Goal: Transaction & Acquisition: Purchase product/service

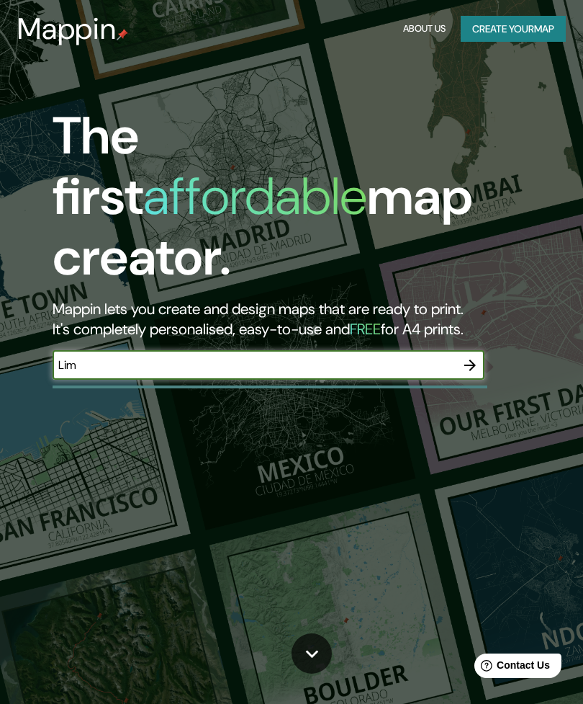
type input "[GEOGRAPHIC_DATA]"
click at [464, 356] on icon "button" at bounding box center [470, 364] width 17 height 17
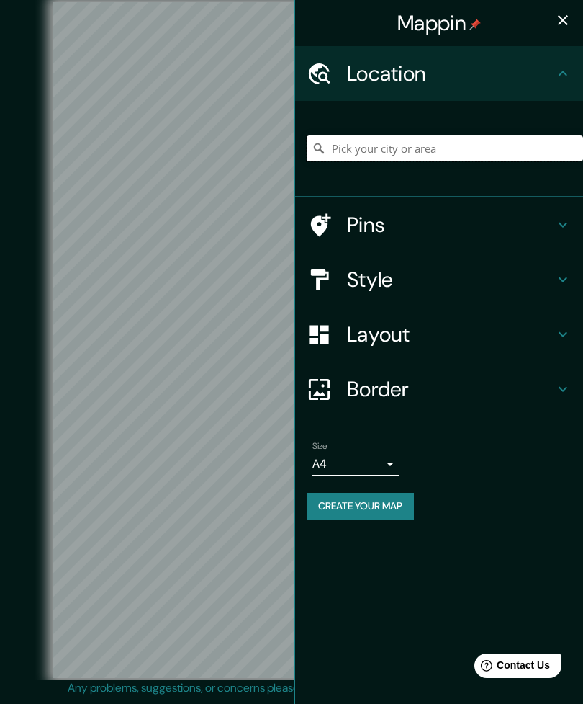
click at [452, 138] on input "Pick your city or area" at bounding box center [445, 148] width 277 height 26
click at [581, 153] on input "Limóna, [GEOGRAPHIC_DATA], [GEOGRAPHIC_DATA]" at bounding box center [445, 148] width 277 height 26
type input "Limóna, [GEOGRAPHIC_DATA], [GEOGRAPHIC_DATA]"
click at [573, 145] on icon "Clear" at bounding box center [572, 149] width 12 height 12
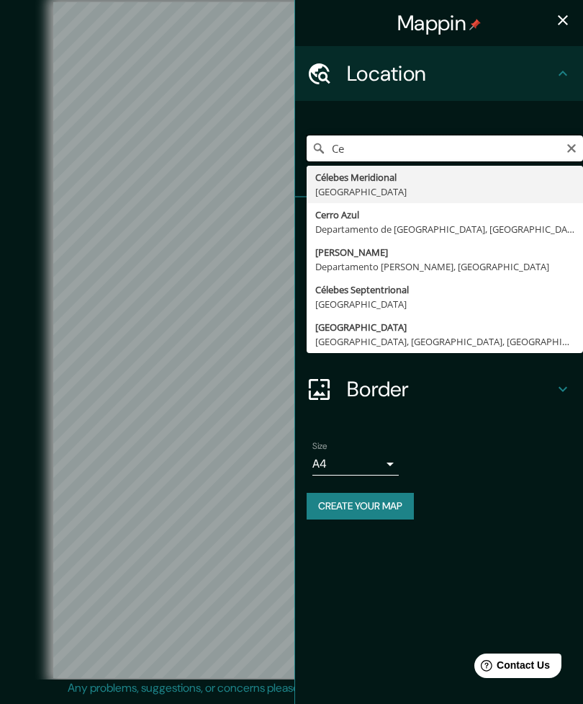
type input "C"
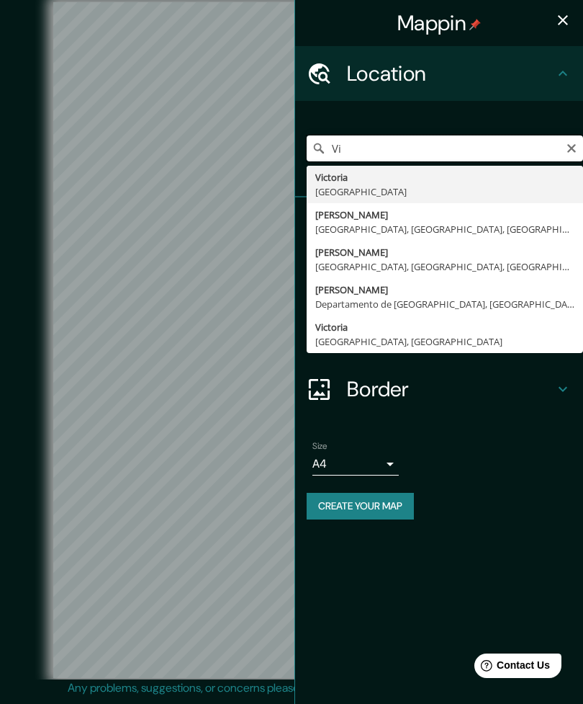
type input "V"
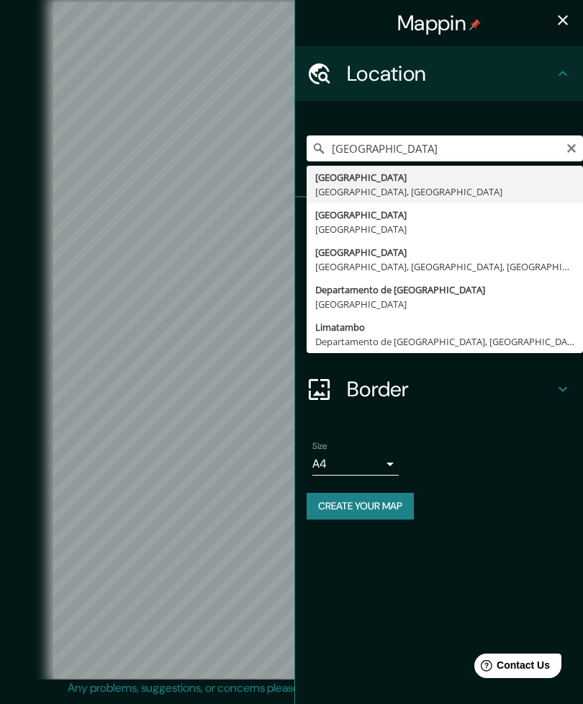
type input "[GEOGRAPHIC_DATA], [GEOGRAPHIC_DATA], [GEOGRAPHIC_DATA]"
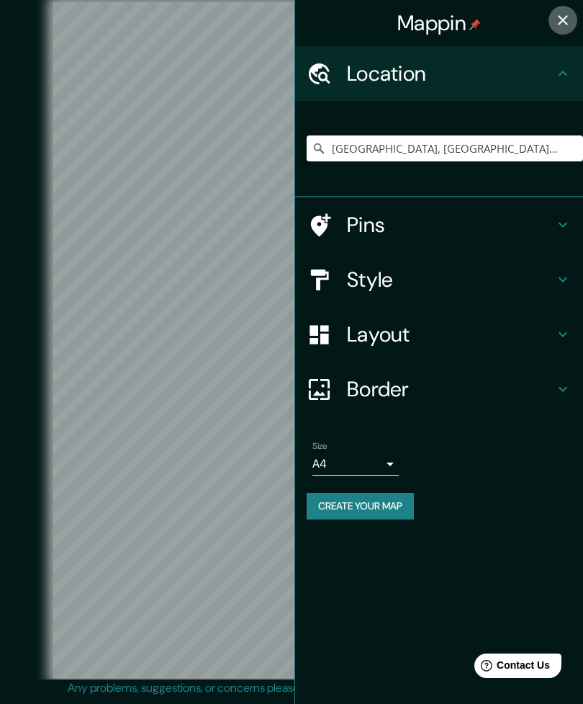
click at [562, 19] on icon "button" at bounding box center [563, 20] width 10 height 10
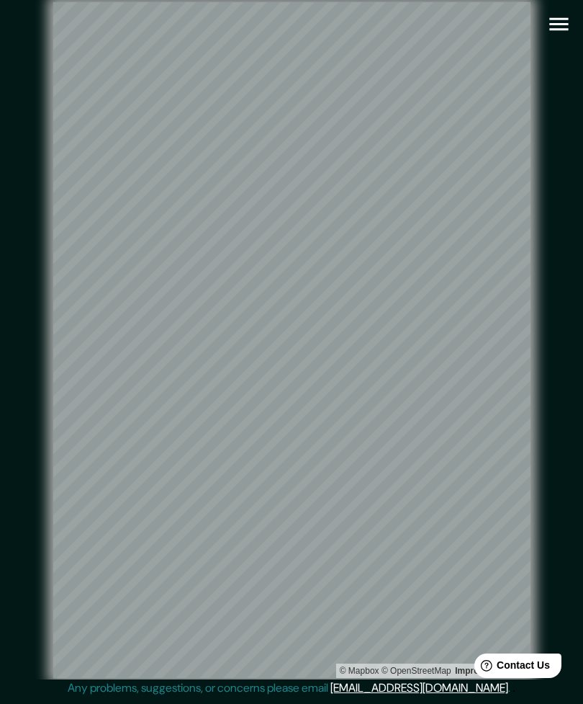
click at [573, 19] on button "button" at bounding box center [559, 24] width 37 height 37
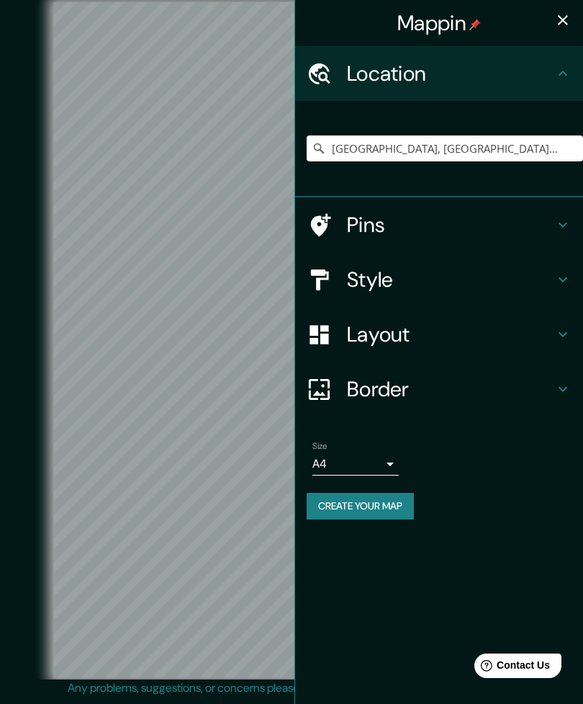
click at [539, 271] on h4 "Style" at bounding box center [450, 279] width 207 height 26
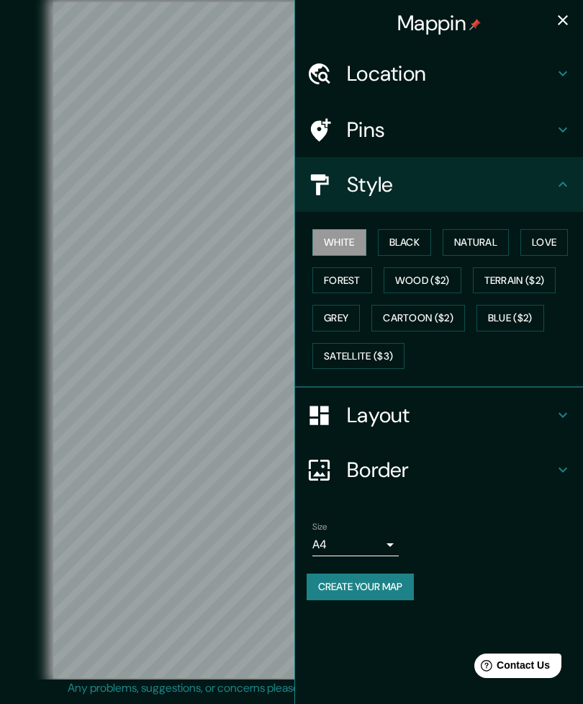
click at [382, 359] on button "Satellite ($3)" at bounding box center [359, 356] width 92 height 27
click at [493, 243] on button "Natural" at bounding box center [476, 242] width 66 height 27
click at [385, 346] on button "Satellite ($3)" at bounding box center [359, 356] width 92 height 27
click at [562, 16] on icon "button" at bounding box center [563, 20] width 17 height 17
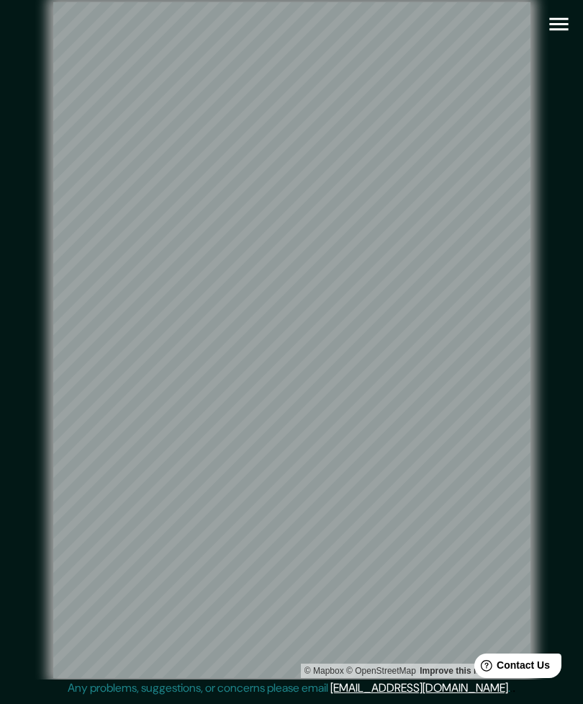
scroll to position [0, 0]
click at [559, 25] on icon "button" at bounding box center [559, 24] width 25 height 25
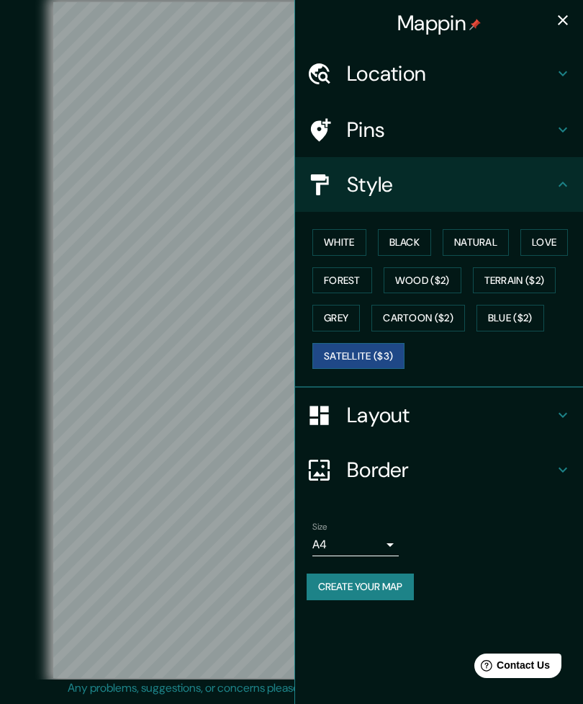
click at [415, 242] on button "Black" at bounding box center [405, 242] width 54 height 27
click at [572, 27] on button "button" at bounding box center [563, 20] width 29 height 29
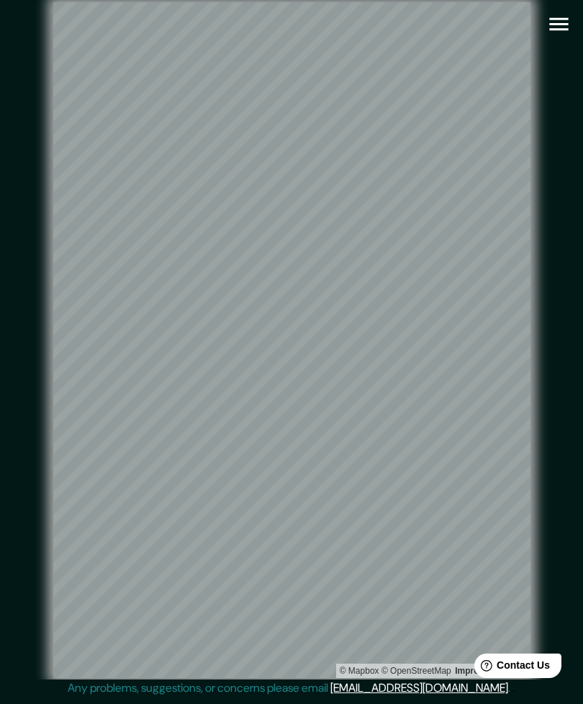
click at [558, 26] on icon "button" at bounding box center [559, 24] width 25 height 25
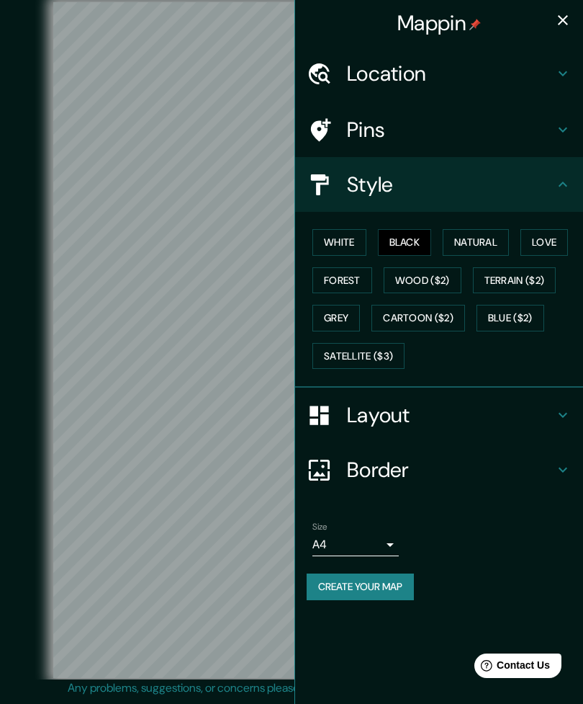
click at [488, 241] on button "Natural" at bounding box center [476, 242] width 66 height 27
click at [563, 23] on icon "button" at bounding box center [563, 20] width 17 height 17
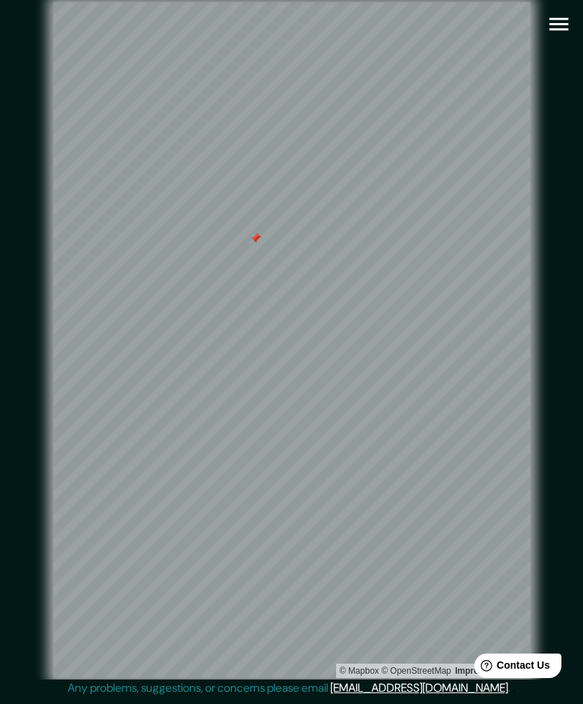
click at [559, 32] on icon "button" at bounding box center [559, 24] width 25 height 25
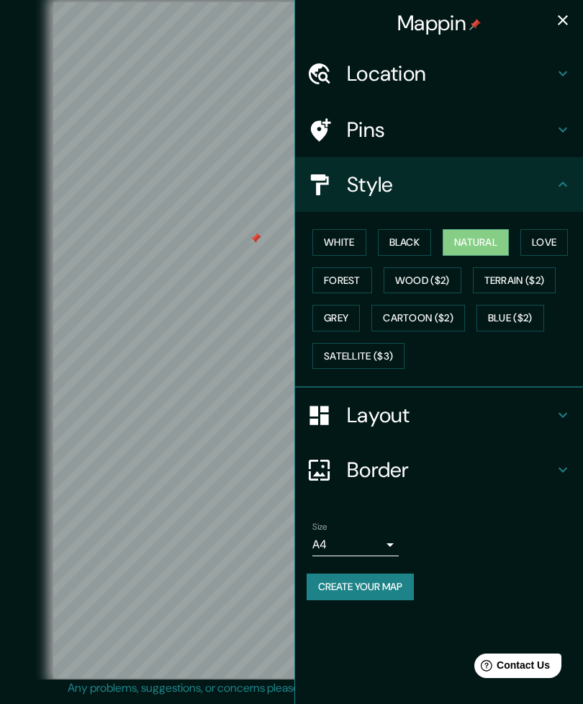
click at [375, 347] on button "Satellite ($3)" at bounding box center [359, 356] width 92 height 27
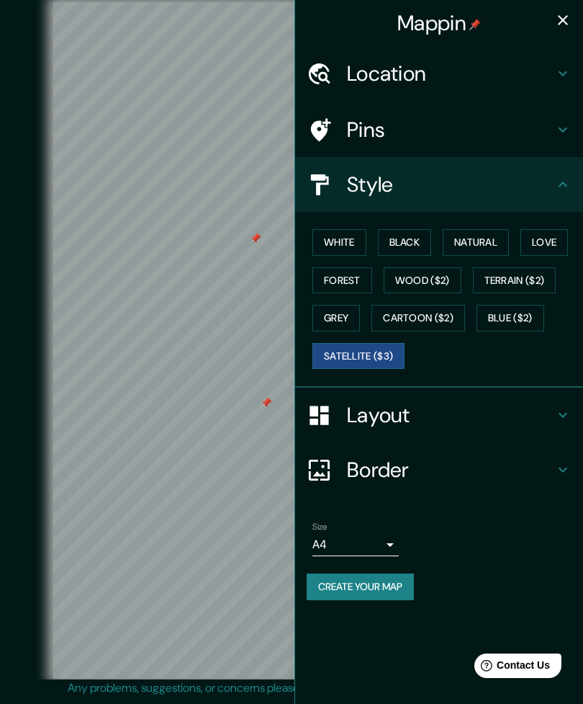
click at [555, 27] on icon "button" at bounding box center [563, 20] width 17 height 17
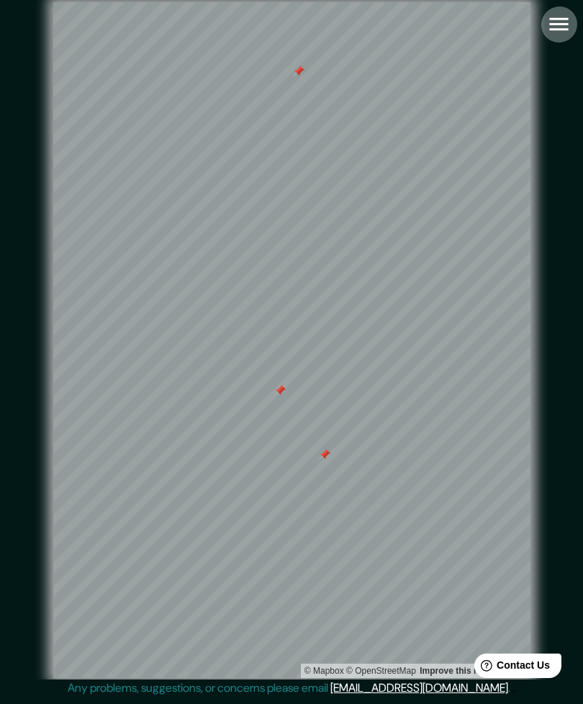
click at [562, 26] on icon "button" at bounding box center [559, 24] width 25 height 25
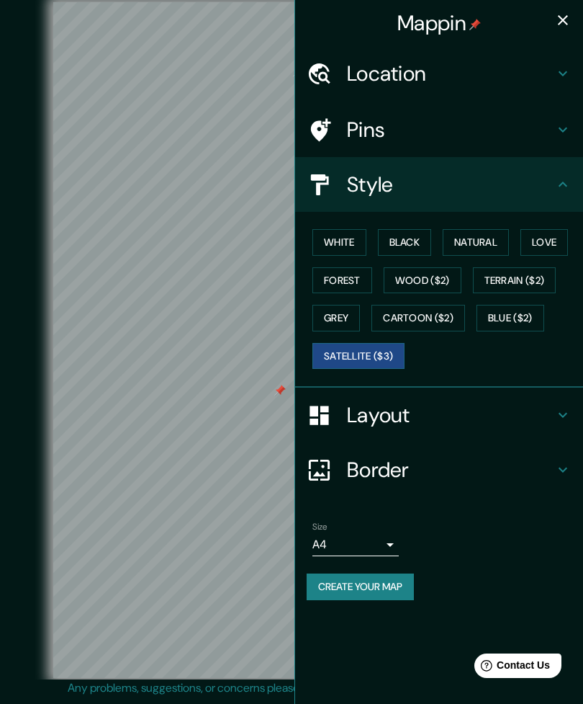
click at [352, 243] on button "White" at bounding box center [340, 242] width 54 height 27
click at [562, 24] on icon "button" at bounding box center [563, 20] width 17 height 17
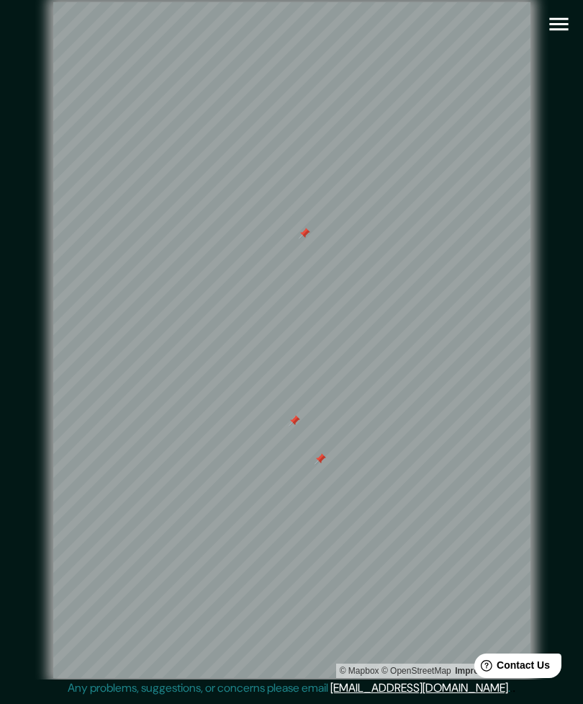
click at [569, 26] on icon "button" at bounding box center [559, 24] width 25 height 25
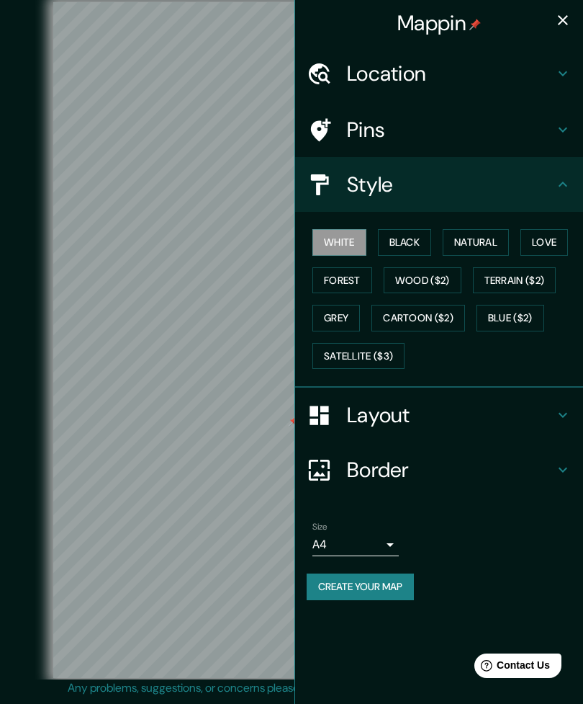
click at [371, 346] on button "Satellite ($3)" at bounding box center [359, 356] width 92 height 27
click at [352, 318] on button "Grey" at bounding box center [337, 318] width 48 height 27
click at [558, 19] on icon "button" at bounding box center [563, 20] width 17 height 17
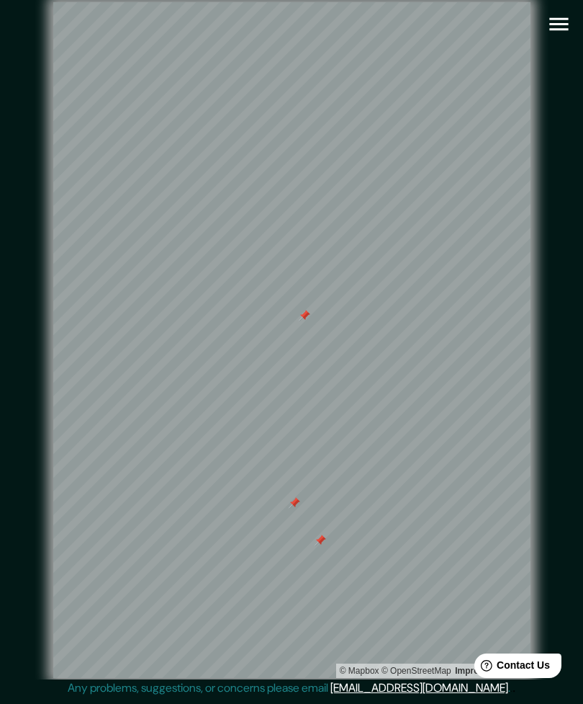
click at [565, 17] on icon "button" at bounding box center [559, 24] width 25 height 25
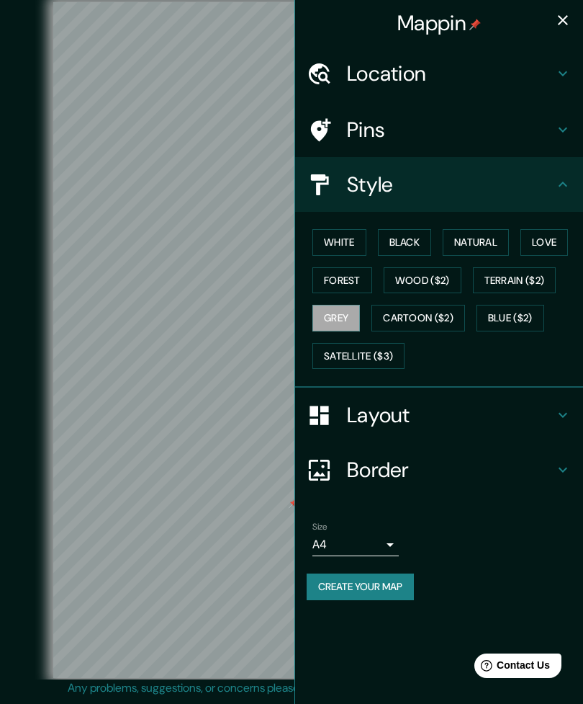
click at [351, 277] on button "Forest" at bounding box center [343, 280] width 60 height 27
click at [419, 323] on button "Cartoon ($2)" at bounding box center [419, 318] width 94 height 27
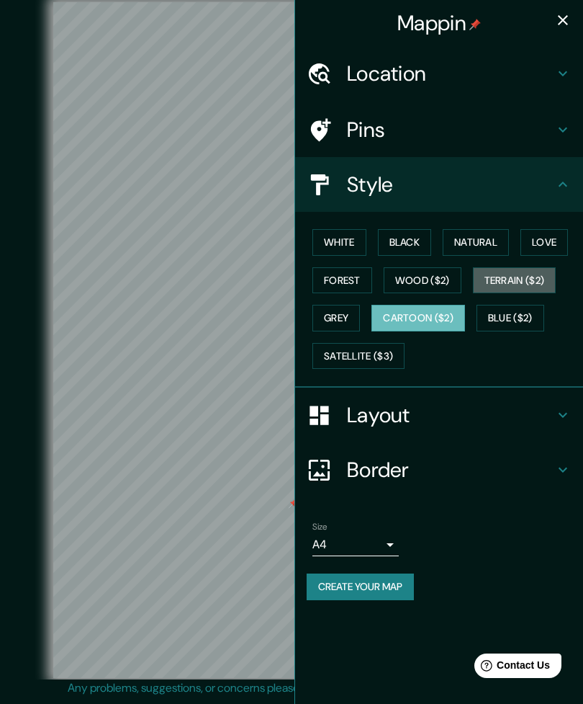
click at [505, 277] on button "Terrain ($2)" at bounding box center [515, 280] width 84 height 27
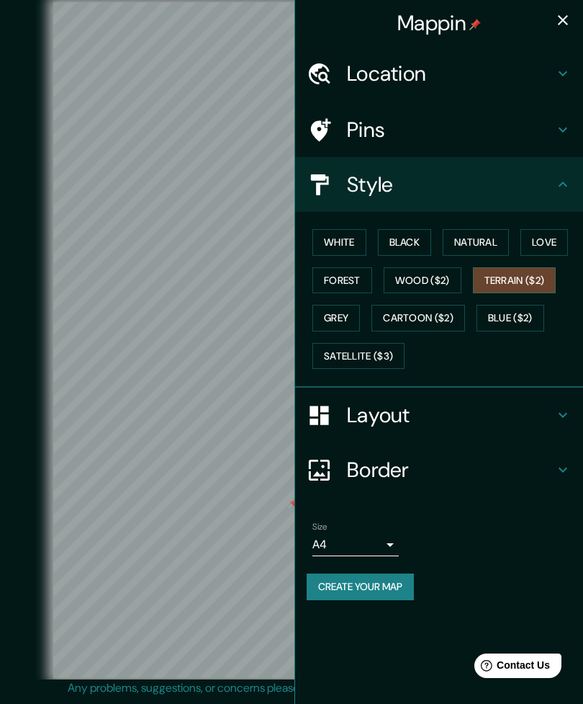
click at [487, 241] on button "Natural" at bounding box center [476, 242] width 66 height 27
click at [539, 235] on button "Love" at bounding box center [545, 242] width 48 height 27
click at [386, 351] on button "Satellite ($3)" at bounding box center [359, 356] width 92 height 27
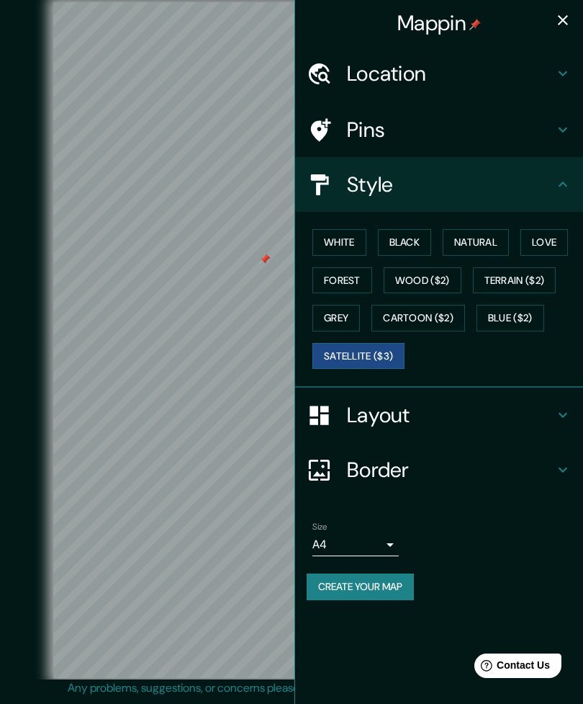
click at [564, 25] on icon "button" at bounding box center [563, 20] width 17 height 17
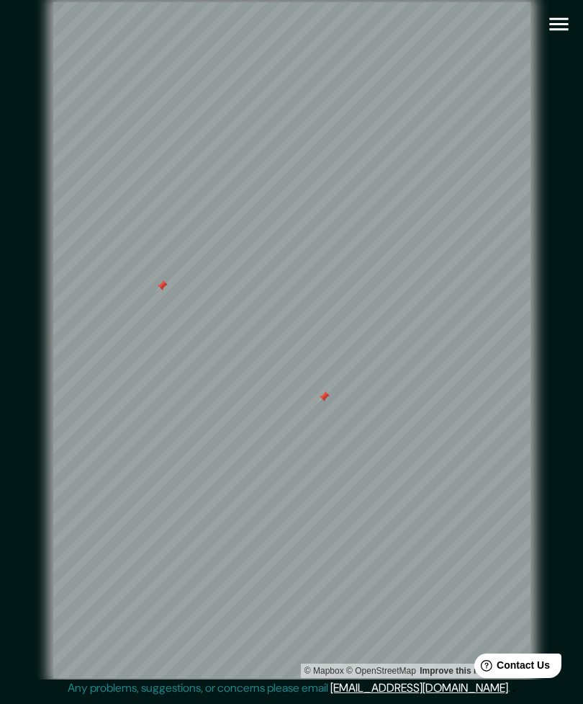
click at [557, 32] on icon "button" at bounding box center [559, 24] width 25 height 25
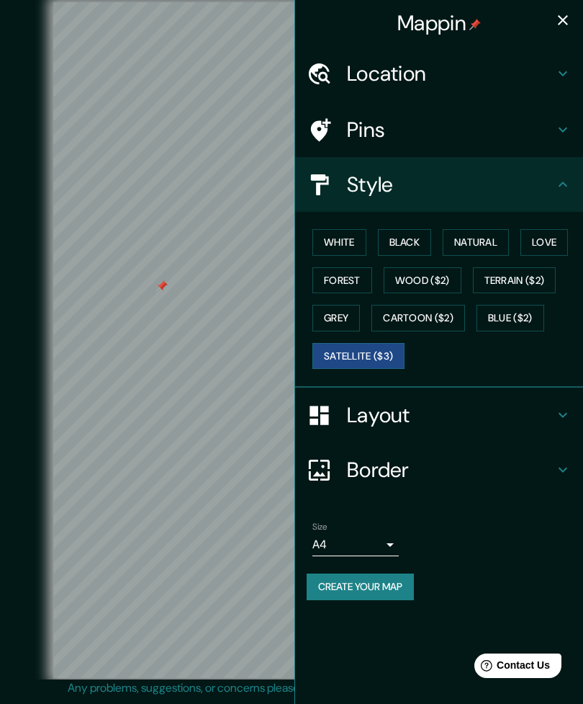
click at [398, 237] on button "Black" at bounding box center [405, 242] width 54 height 27
click at [356, 359] on button "Satellite ($3)" at bounding box center [359, 356] width 92 height 27
click at [398, 244] on button "Black" at bounding box center [405, 242] width 54 height 27
click at [372, 355] on button "Satellite ($3)" at bounding box center [359, 356] width 92 height 27
click at [411, 239] on button "Black" at bounding box center [405, 242] width 54 height 27
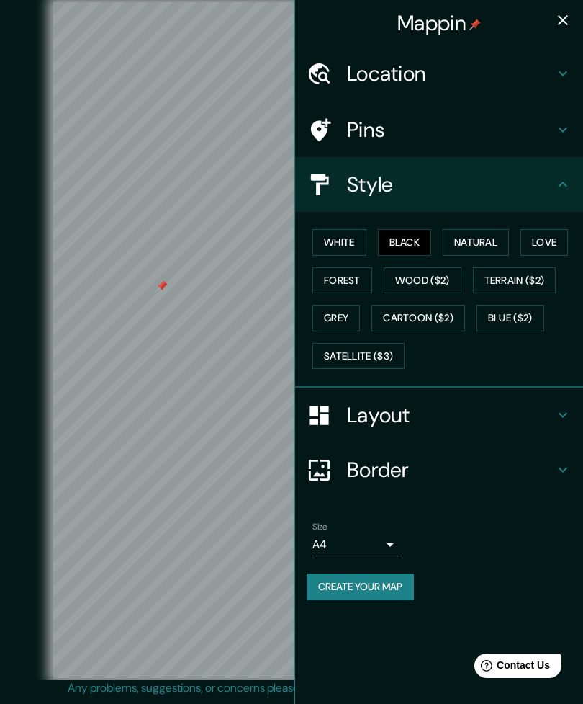
click at [375, 354] on button "Satellite ($3)" at bounding box center [359, 356] width 92 height 27
click at [410, 243] on button "Black" at bounding box center [405, 242] width 54 height 27
click at [388, 353] on button "Satellite ($3)" at bounding box center [359, 356] width 92 height 27
click at [342, 245] on button "White" at bounding box center [340, 242] width 54 height 27
click at [375, 354] on button "Satellite ($3)" at bounding box center [359, 356] width 92 height 27
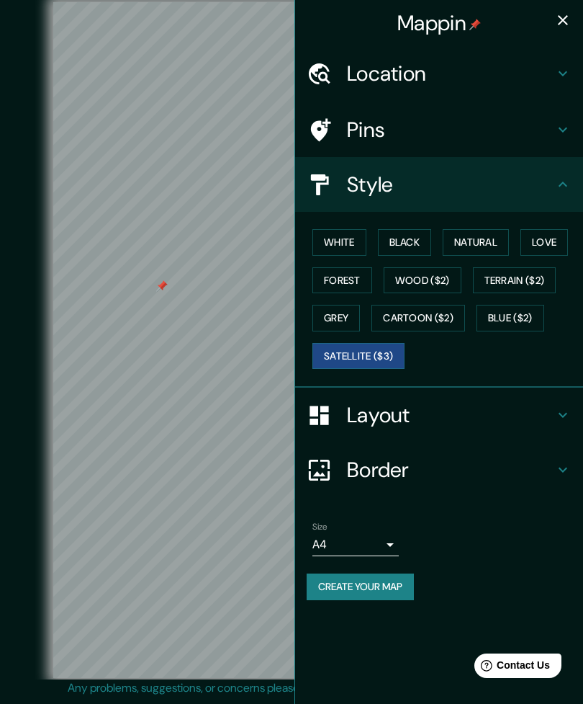
click at [398, 243] on button "Black" at bounding box center [405, 242] width 54 height 27
click at [356, 356] on button "Satellite ($3)" at bounding box center [359, 356] width 92 height 27
click at [444, 322] on button "Cartoon ($2)" at bounding box center [419, 318] width 94 height 27
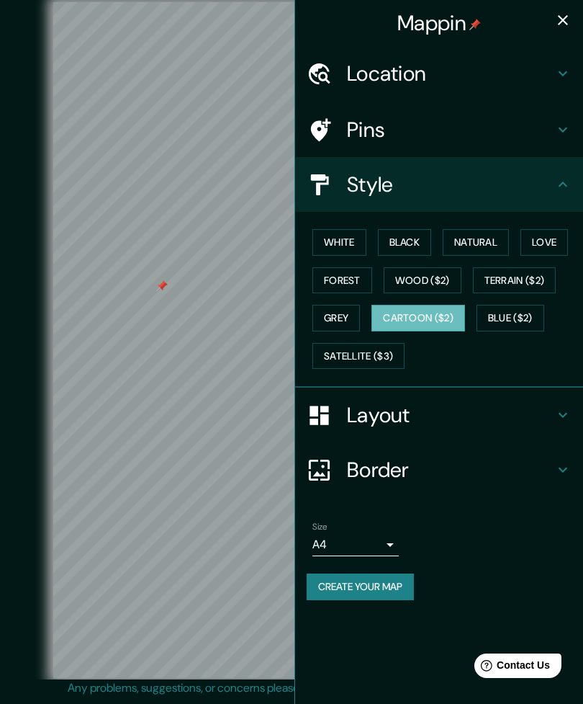
click at [509, 326] on button "Blue ($2)" at bounding box center [511, 318] width 68 height 27
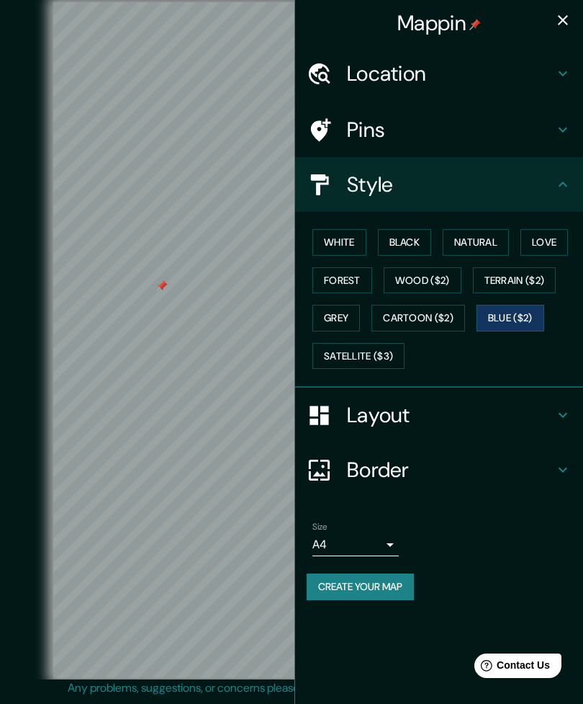
click at [511, 327] on button "Blue ($2)" at bounding box center [511, 318] width 68 height 27
click at [340, 313] on button "Grey" at bounding box center [337, 318] width 48 height 27
click at [540, 272] on button "Terrain ($2)" at bounding box center [515, 280] width 84 height 27
click at [551, 235] on button "Love" at bounding box center [545, 242] width 48 height 27
click at [439, 282] on button "Wood ($2)" at bounding box center [423, 280] width 78 height 27
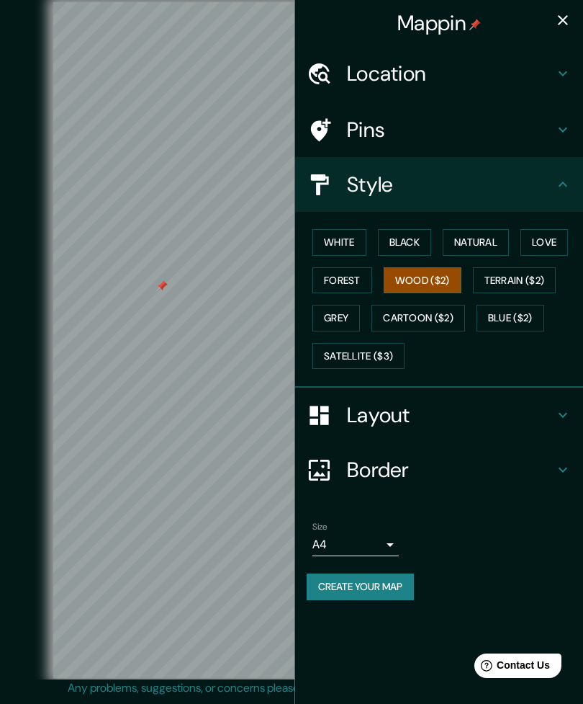
click at [344, 241] on button "White" at bounding box center [340, 242] width 54 height 27
click at [360, 313] on button "Grey" at bounding box center [337, 318] width 48 height 27
click at [359, 274] on button "Forest" at bounding box center [343, 280] width 60 height 27
click at [516, 276] on button "Terrain ($2)" at bounding box center [515, 280] width 84 height 27
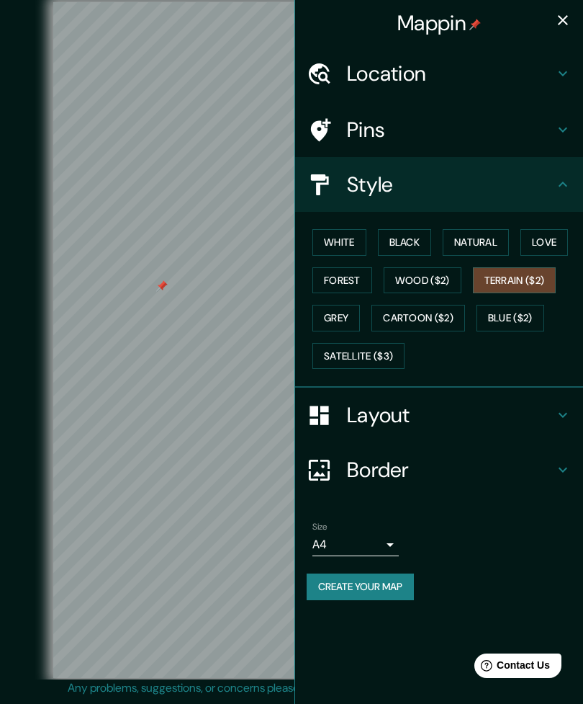
click at [355, 275] on button "Forest" at bounding box center [343, 280] width 60 height 27
click at [354, 273] on button "Forest" at bounding box center [343, 280] width 60 height 27
click at [348, 274] on button "Forest" at bounding box center [343, 280] width 60 height 27
click at [371, 348] on button "Satellite ($3)" at bounding box center [359, 356] width 92 height 27
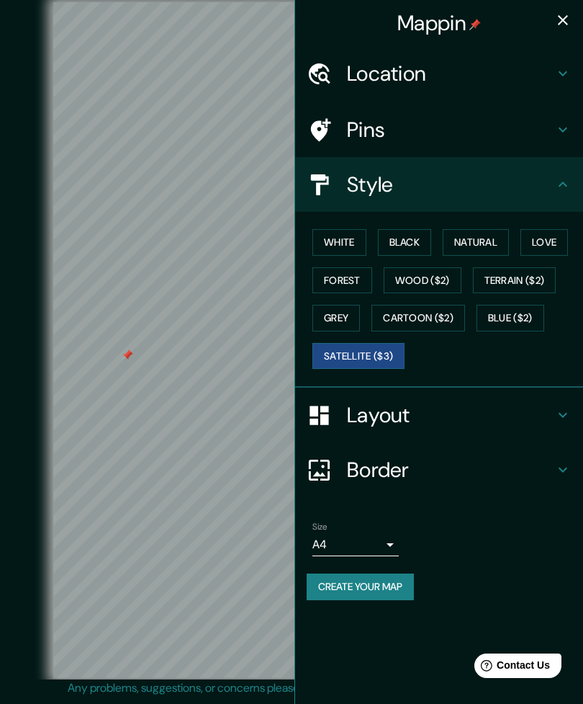
click at [556, 30] on button "button" at bounding box center [563, 20] width 29 height 29
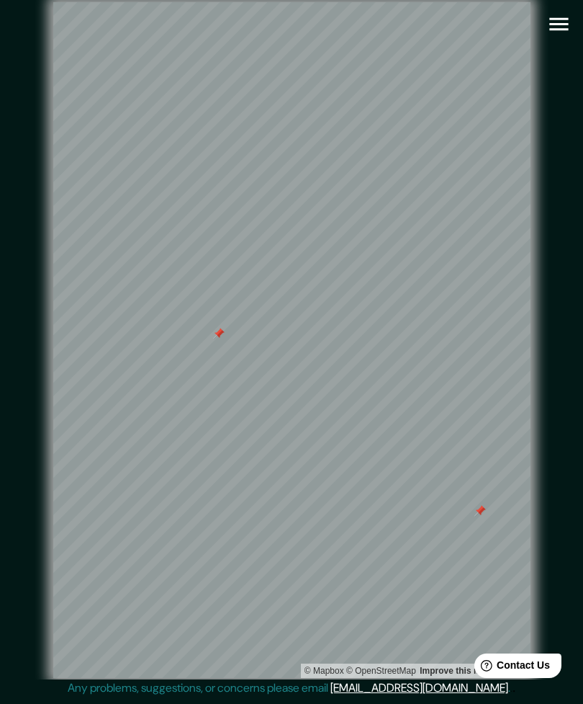
click at [567, 28] on icon "button" at bounding box center [559, 24] width 25 height 25
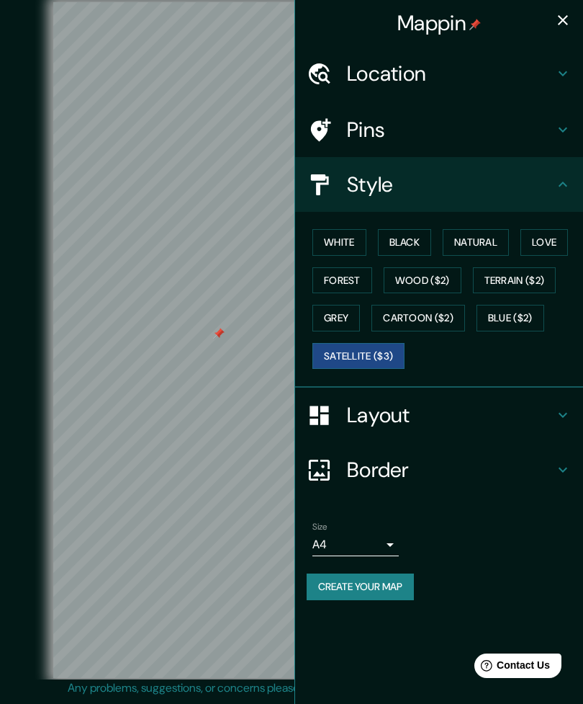
click at [401, 238] on button "Black" at bounding box center [405, 242] width 54 height 27
click at [553, 29] on button "button" at bounding box center [563, 20] width 29 height 29
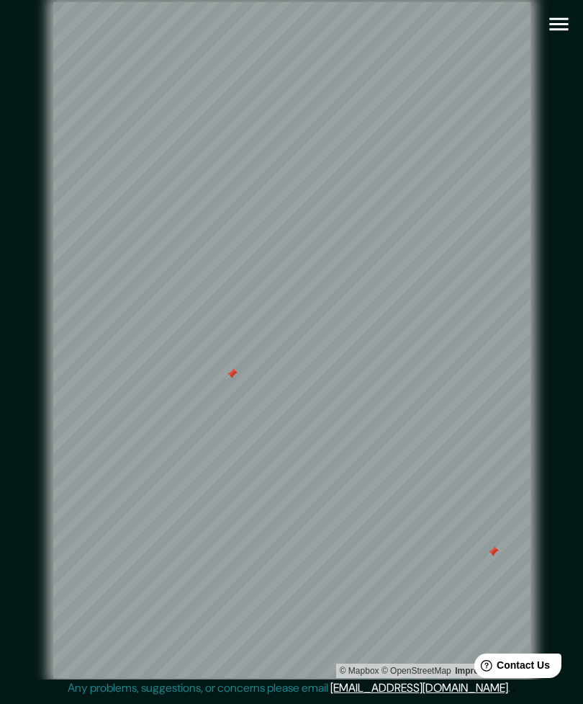
click at [573, 19] on button "button" at bounding box center [559, 24] width 37 height 37
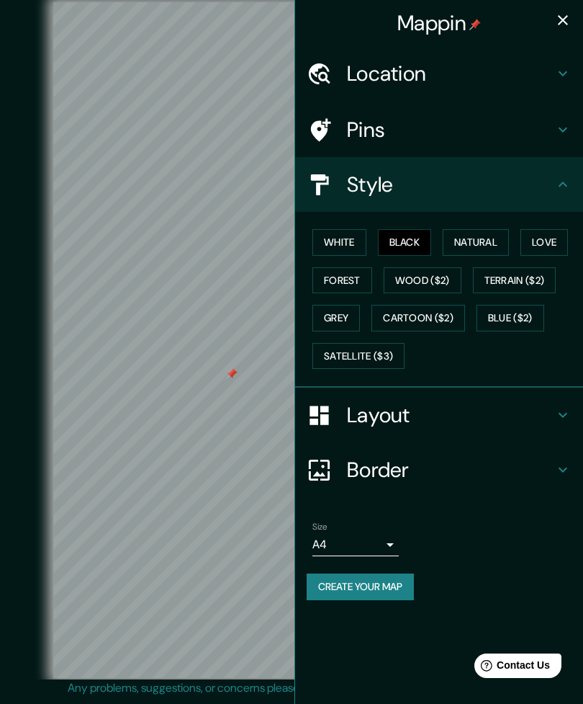
click at [549, 282] on button "Terrain ($2)" at bounding box center [515, 280] width 84 height 27
click at [444, 277] on button "Wood ($2)" at bounding box center [423, 280] width 78 height 27
click at [341, 271] on button "Forest" at bounding box center [343, 280] width 60 height 27
click at [557, 22] on icon "button" at bounding box center [563, 20] width 17 height 17
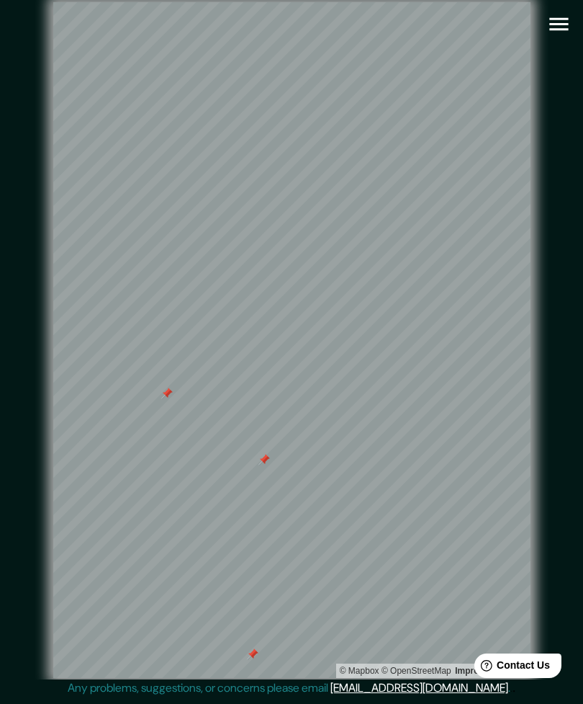
click at [559, 17] on icon "button" at bounding box center [559, 24] width 25 height 25
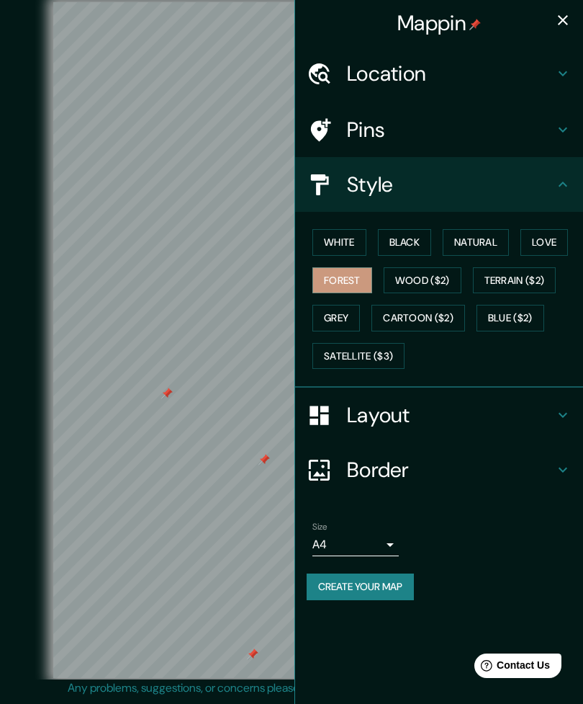
click at [336, 351] on button "Satellite ($3)" at bounding box center [359, 356] width 92 height 27
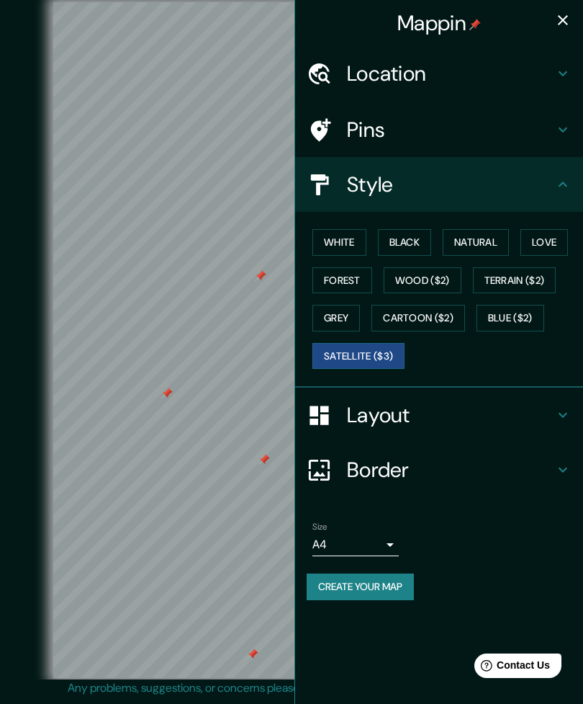
click at [573, 22] on button "button" at bounding box center [563, 20] width 29 height 29
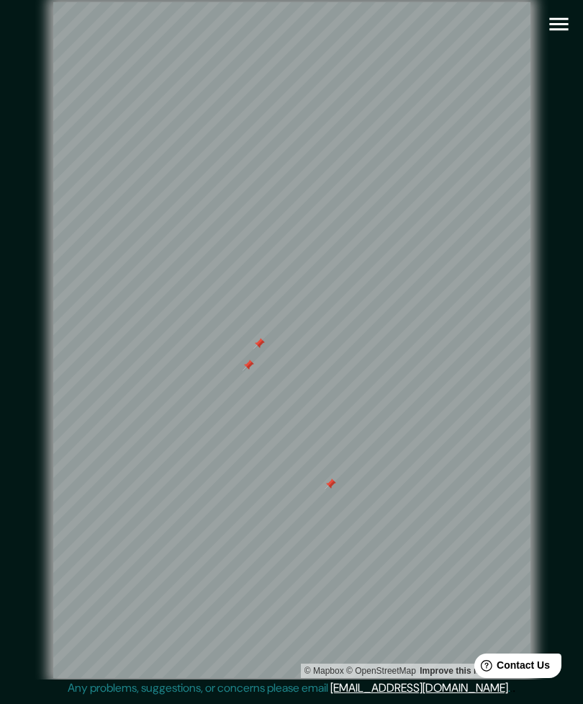
click at [556, 28] on icon "button" at bounding box center [559, 24] width 25 height 25
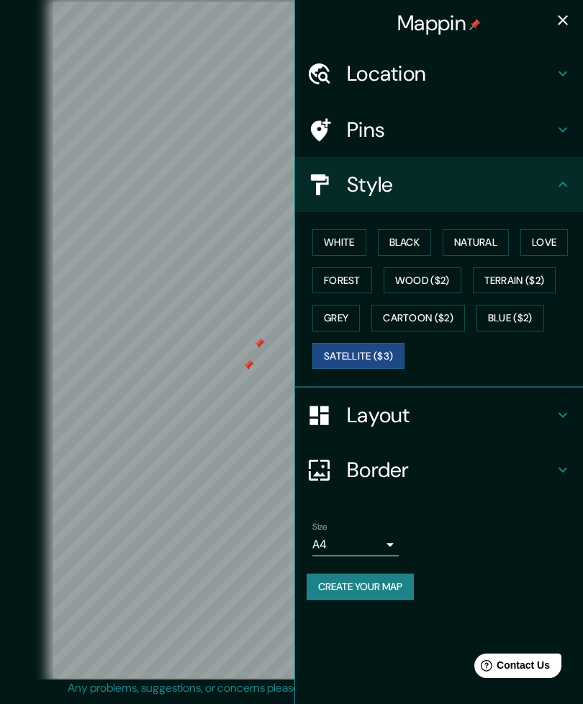
click at [332, 288] on button "Forest" at bounding box center [343, 280] width 60 height 27
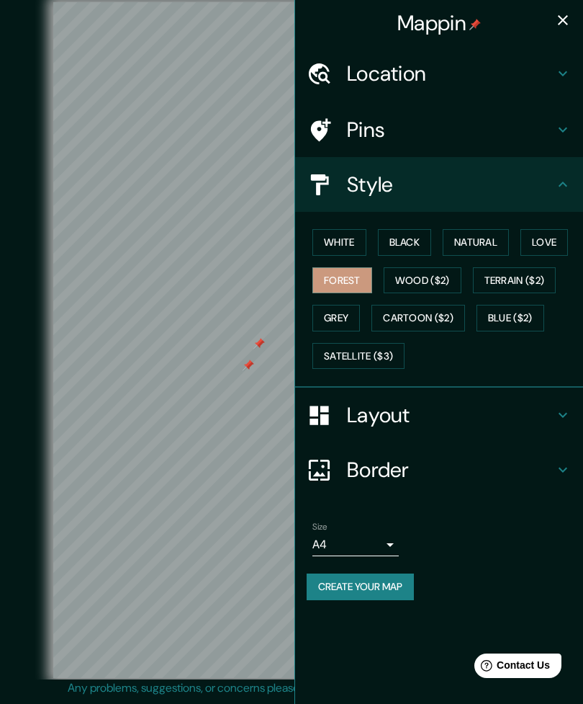
click at [555, 23] on icon "button" at bounding box center [563, 20] width 17 height 17
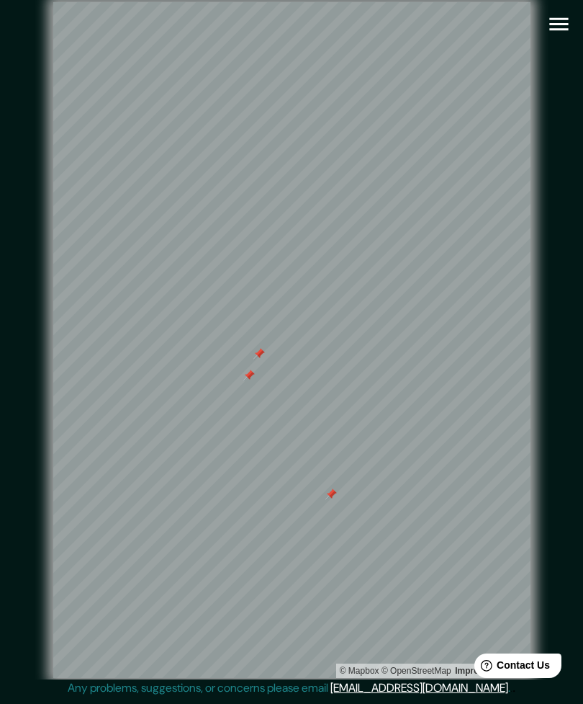
click at [575, 20] on button "button" at bounding box center [559, 24] width 37 height 37
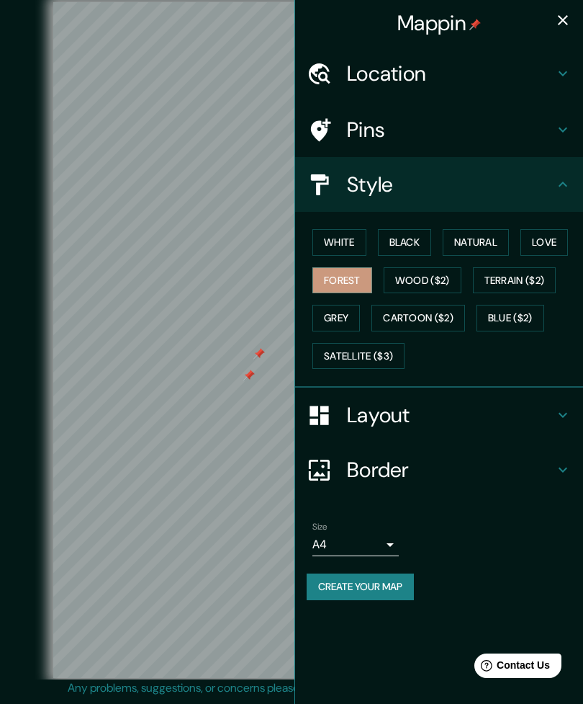
click at [339, 349] on button "Satellite ($3)" at bounding box center [359, 356] width 92 height 27
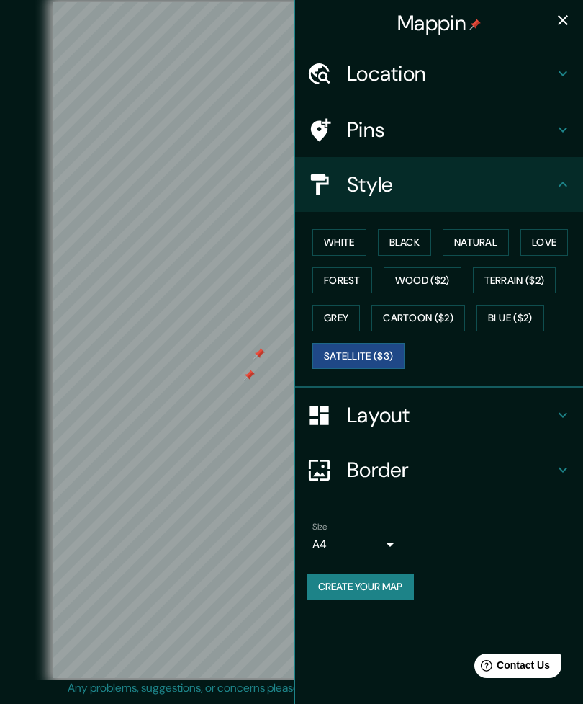
click at [413, 244] on button "Black" at bounding box center [405, 242] width 54 height 27
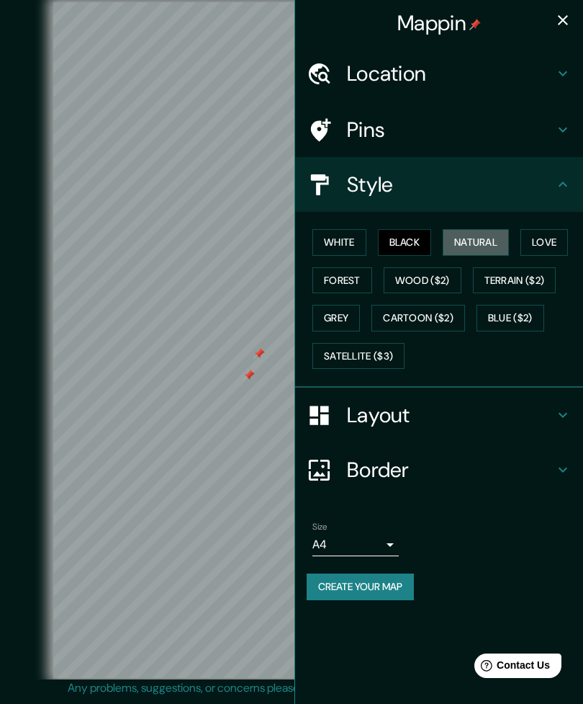
click at [476, 241] on button "Natural" at bounding box center [476, 242] width 66 height 27
click at [326, 243] on button "White" at bounding box center [340, 242] width 54 height 27
click at [347, 282] on button "Forest" at bounding box center [343, 280] width 60 height 27
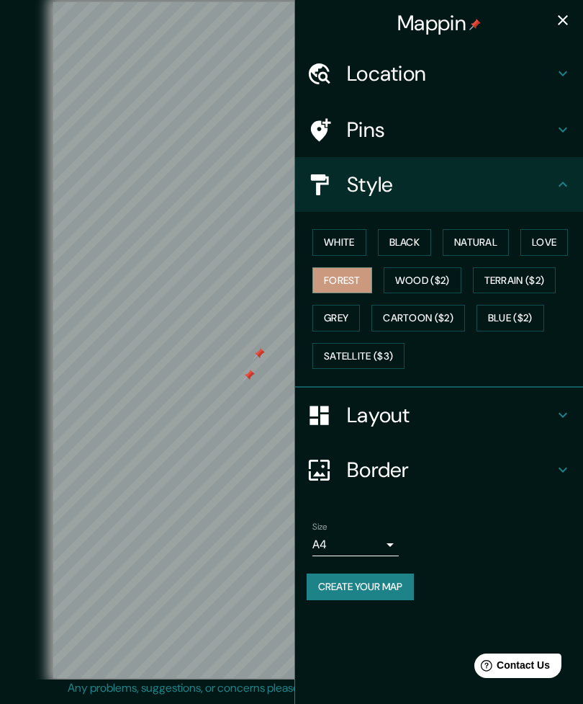
click at [537, 247] on button "Love" at bounding box center [545, 242] width 48 height 27
click at [563, 28] on icon "button" at bounding box center [563, 20] width 17 height 17
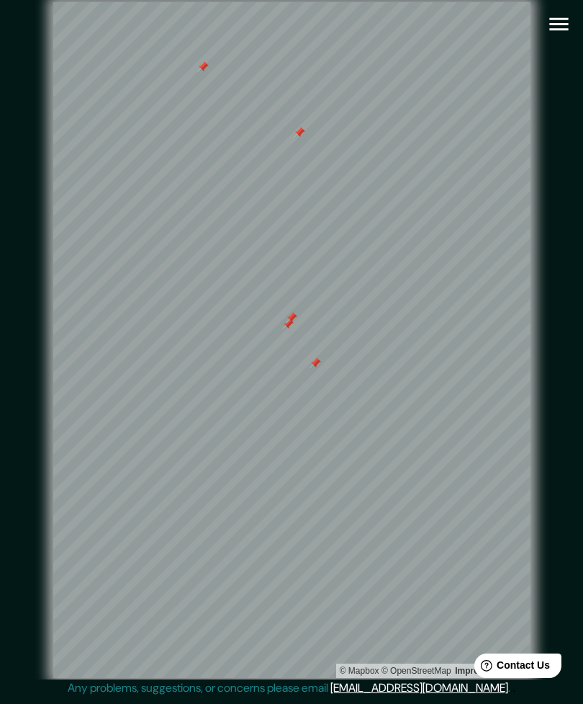
click at [555, 39] on button "button" at bounding box center [559, 24] width 37 height 37
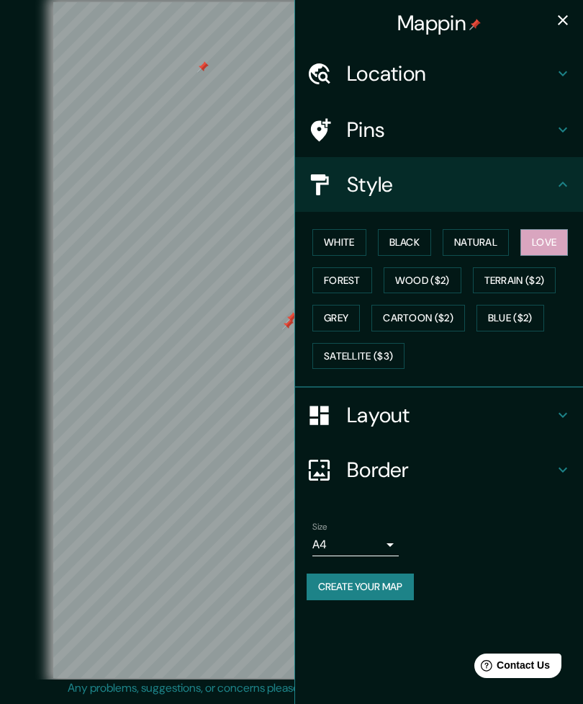
click at [329, 358] on button "Satellite ($3)" at bounding box center [359, 356] width 92 height 27
click at [571, 24] on icon "button" at bounding box center [563, 20] width 17 height 17
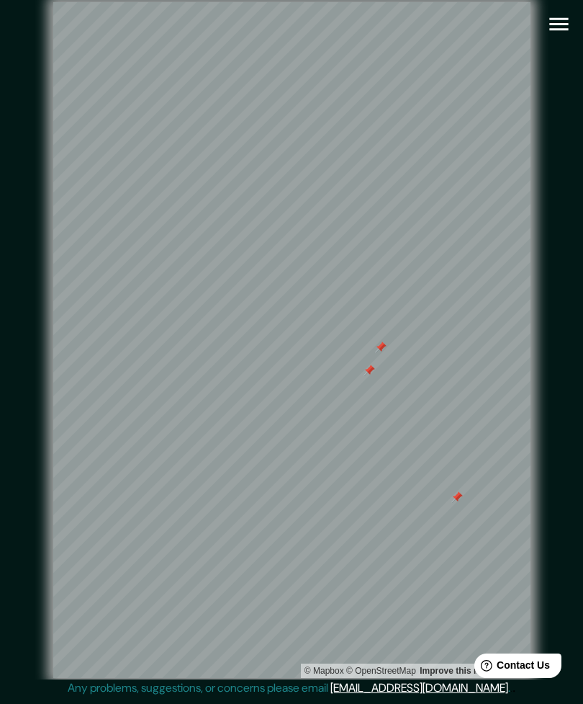
click at [557, 28] on icon "button" at bounding box center [559, 24] width 25 height 25
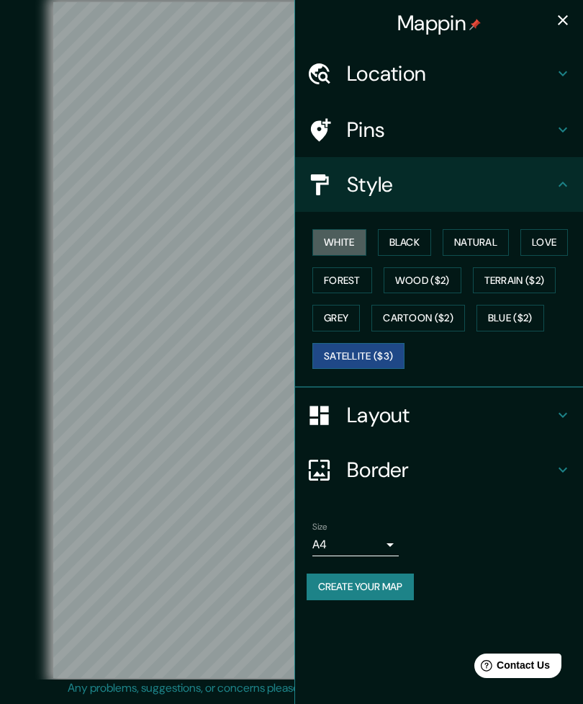
click at [329, 236] on button "White" at bounding box center [340, 242] width 54 height 27
click at [390, 235] on button "Black" at bounding box center [405, 242] width 54 height 27
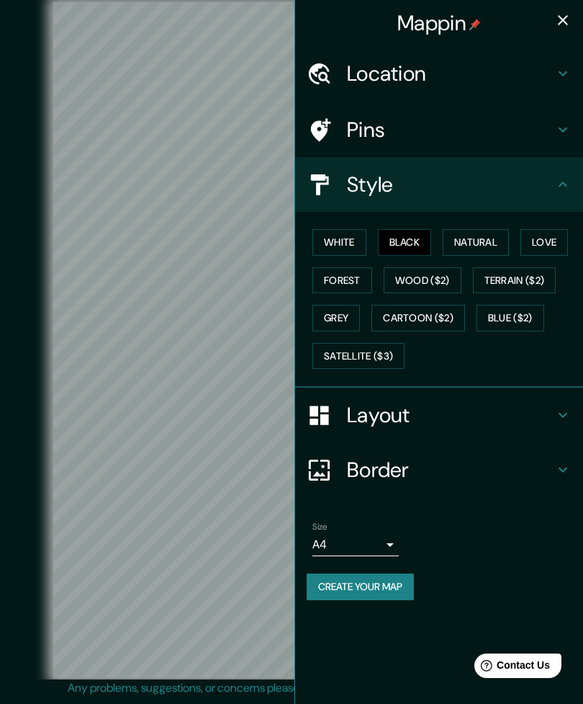
click at [552, 25] on button "button" at bounding box center [563, 20] width 29 height 29
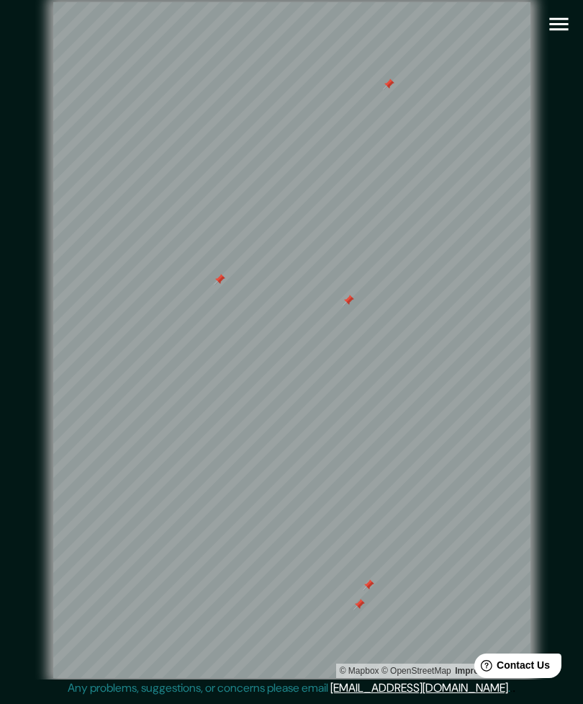
click at [558, 24] on icon "button" at bounding box center [559, 24] width 19 height 13
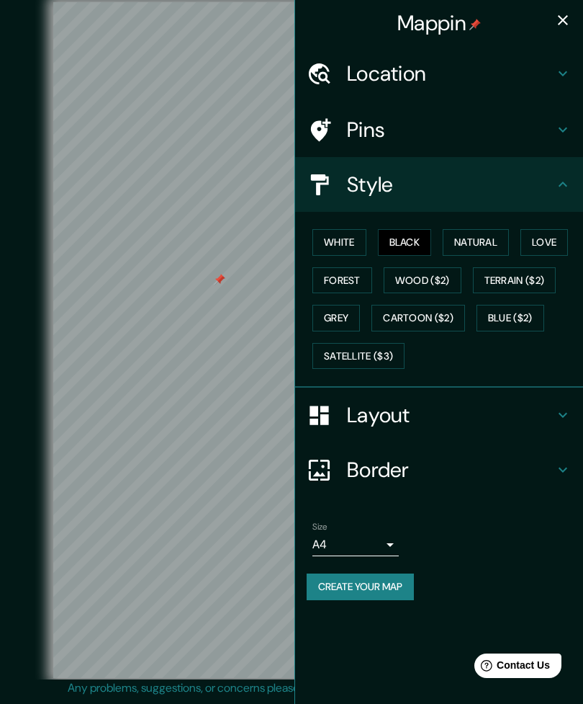
click at [336, 364] on button "Satellite ($3)" at bounding box center [359, 356] width 92 height 27
click at [576, 22] on button "button" at bounding box center [563, 20] width 29 height 29
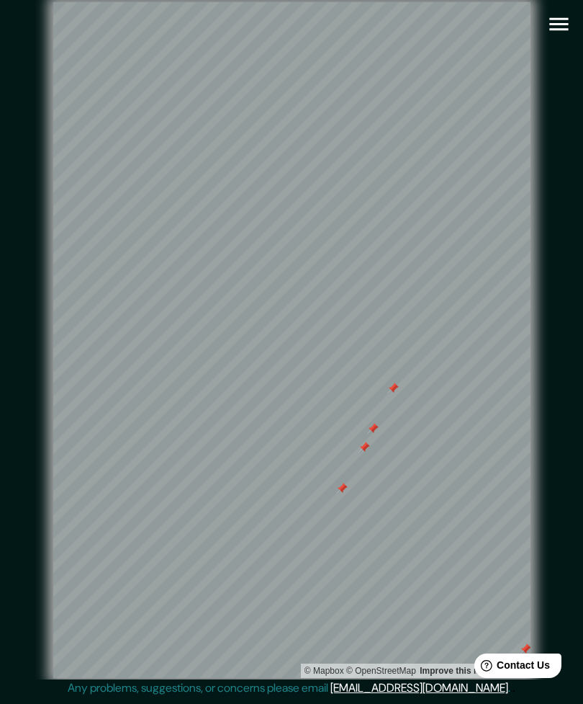
click at [362, 453] on div at bounding box center [365, 447] width 12 height 12
click at [557, 25] on icon "button" at bounding box center [559, 24] width 25 height 25
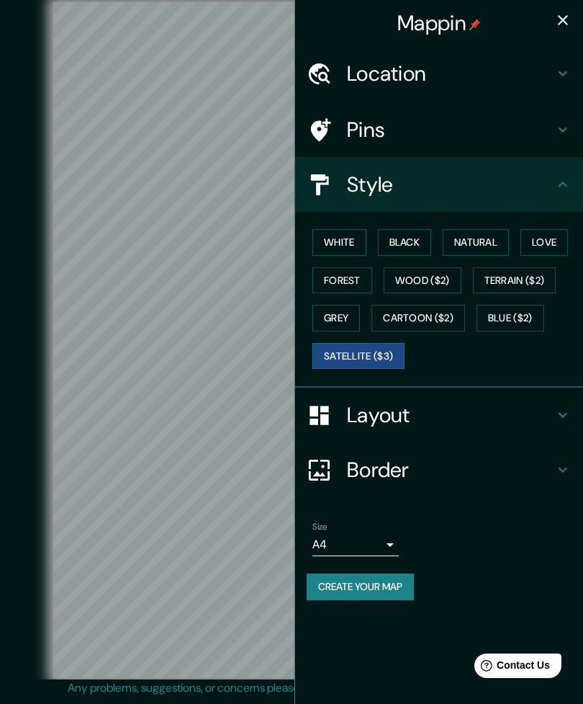
click at [322, 272] on button "Forest" at bounding box center [343, 280] width 60 height 27
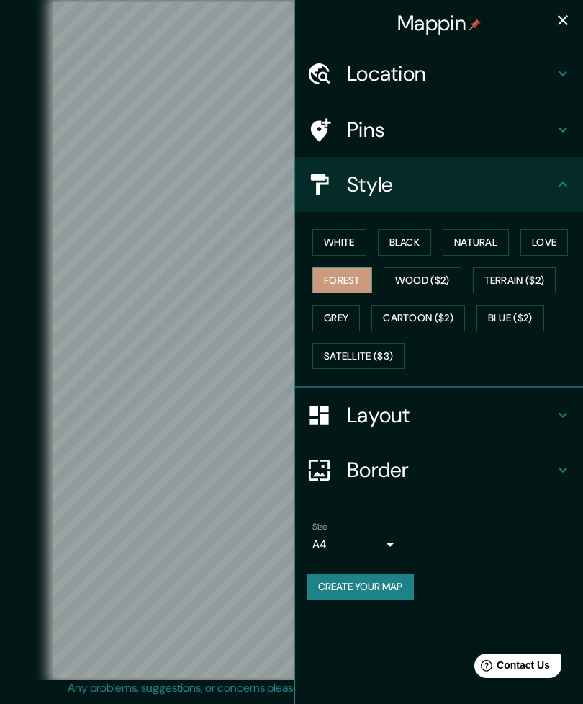
click at [560, 19] on icon "button" at bounding box center [563, 20] width 17 height 17
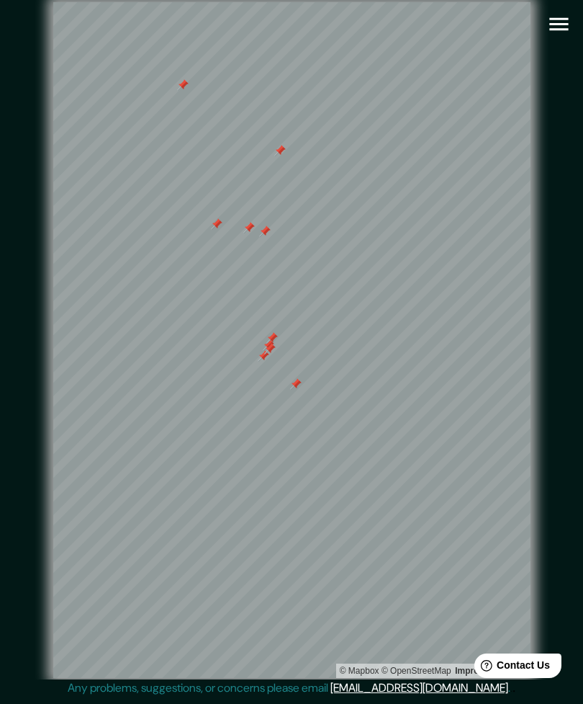
click at [575, 29] on button "button" at bounding box center [559, 24] width 37 height 37
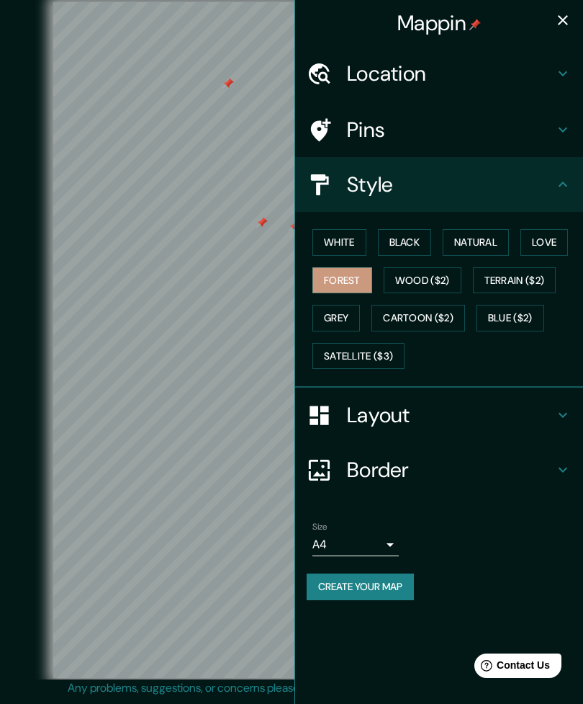
click at [421, 476] on h4 "Border" at bounding box center [450, 470] width 207 height 26
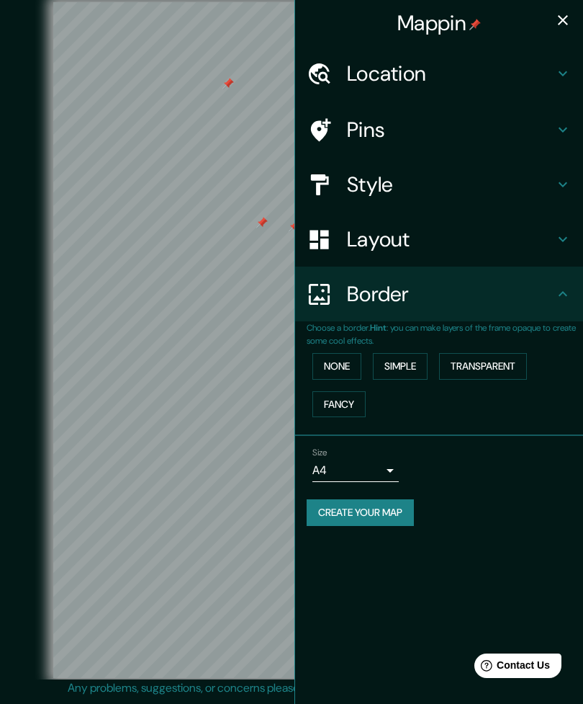
click at [416, 228] on h4 "Layout" at bounding box center [450, 239] width 207 height 26
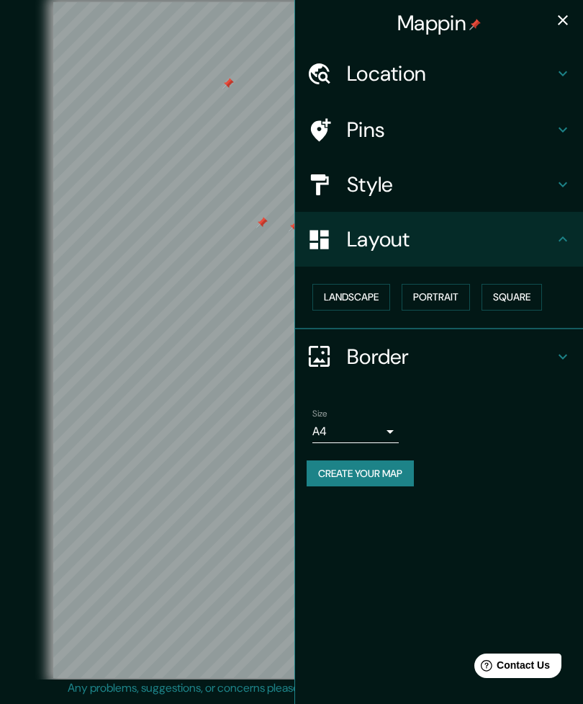
click at [527, 286] on button "Square" at bounding box center [512, 297] width 60 height 27
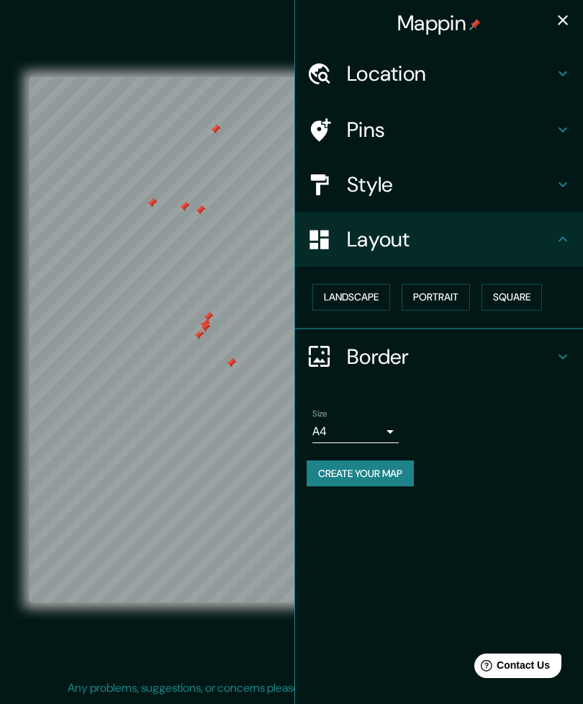
click at [581, 41] on div "Mappin" at bounding box center [439, 23] width 288 height 46
click at [573, 13] on button "button" at bounding box center [563, 20] width 29 height 29
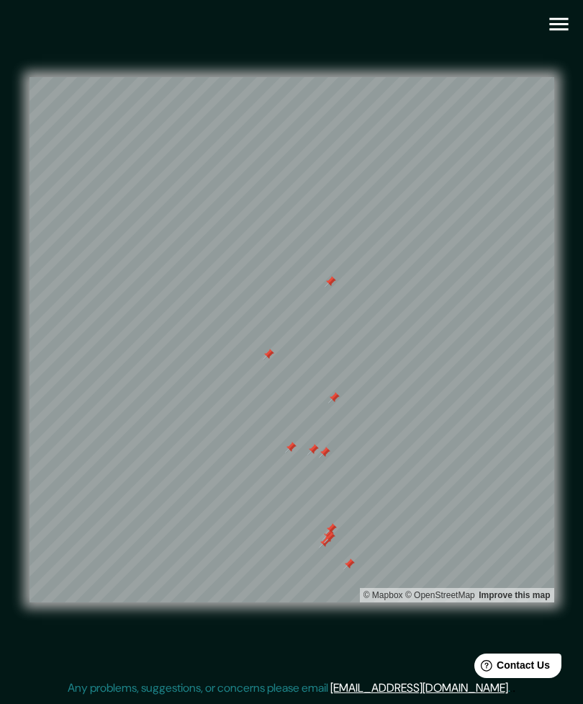
click at [562, 22] on icon "button" at bounding box center [559, 24] width 25 height 25
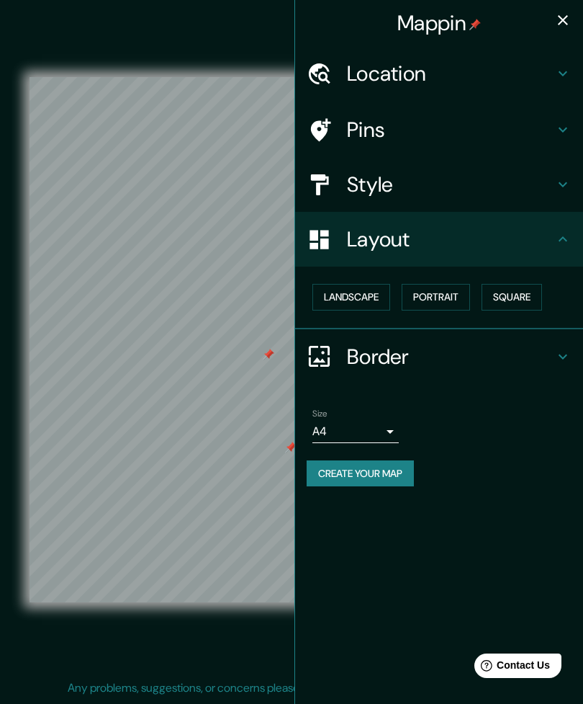
click at [514, 79] on h4 "Location" at bounding box center [450, 73] width 207 height 26
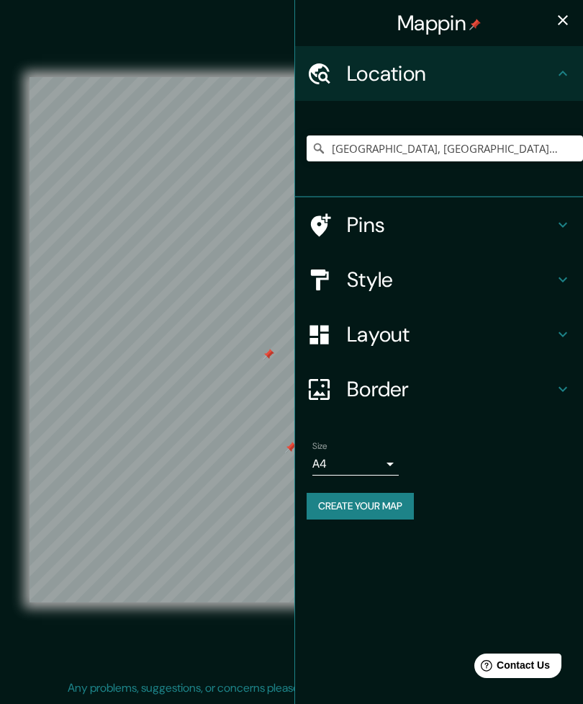
click at [517, 269] on h4 "Style" at bounding box center [450, 279] width 207 height 26
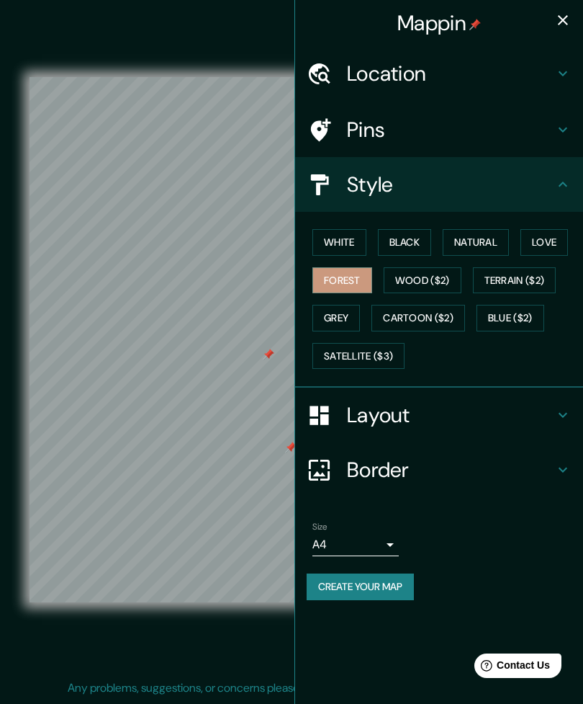
click at [367, 359] on button "Satellite ($3)" at bounding box center [359, 356] width 92 height 27
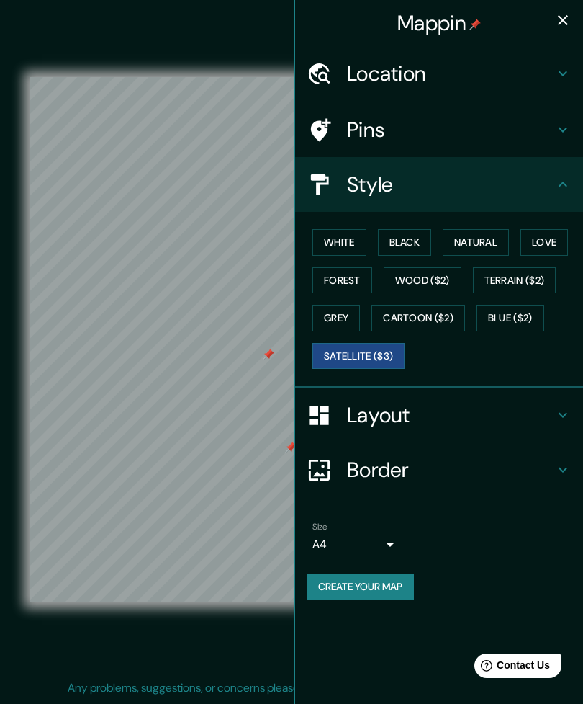
click at [560, 33] on button "button" at bounding box center [563, 20] width 29 height 29
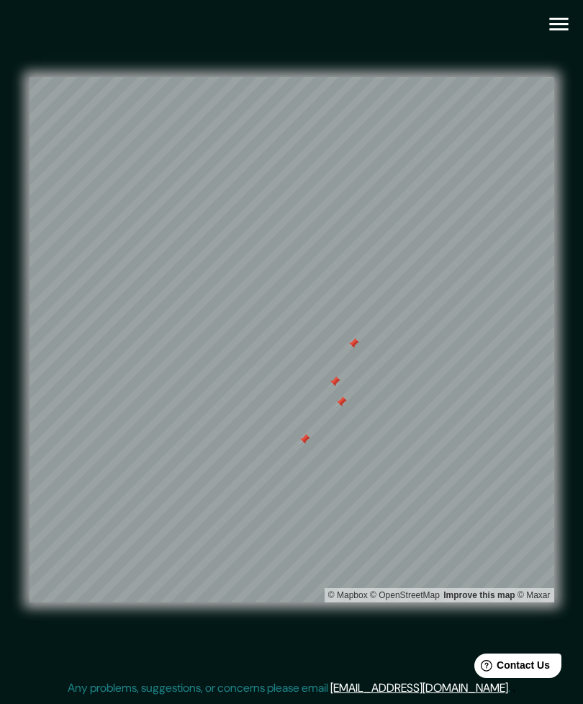
click at [351, 349] on div at bounding box center [354, 344] width 12 height 12
click at [331, 387] on div at bounding box center [335, 382] width 12 height 12
click at [331, 382] on div at bounding box center [337, 377] width 12 height 12
click at [347, 434] on div at bounding box center [346, 429] width 12 height 12
click at [264, 492] on div at bounding box center [267, 486] width 12 height 12
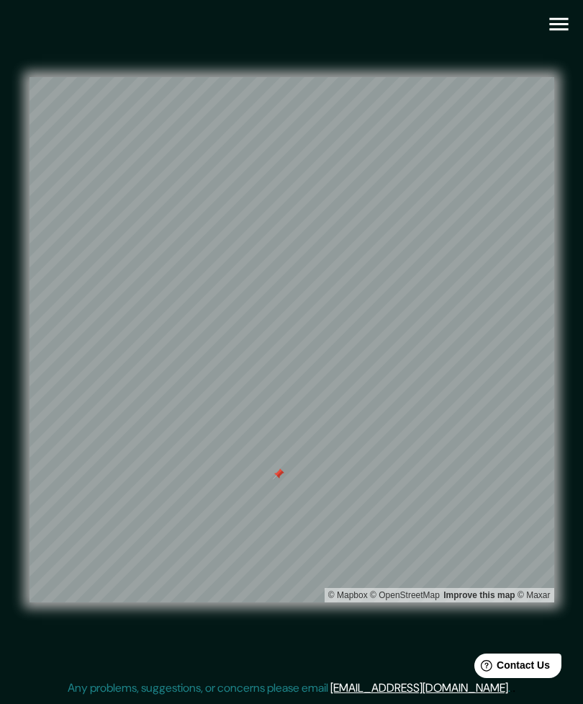
click at [280, 480] on div at bounding box center [279, 474] width 12 height 12
click at [575, 27] on button "button" at bounding box center [559, 24] width 37 height 37
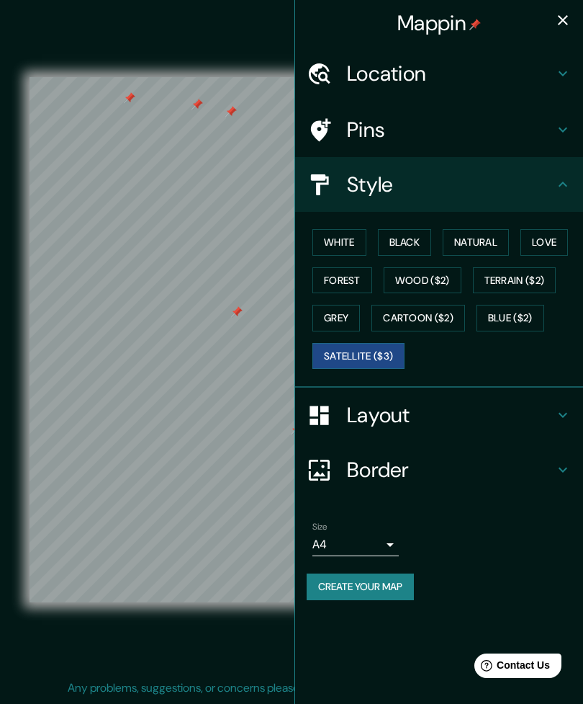
click at [346, 285] on button "Forest" at bounding box center [343, 280] width 60 height 27
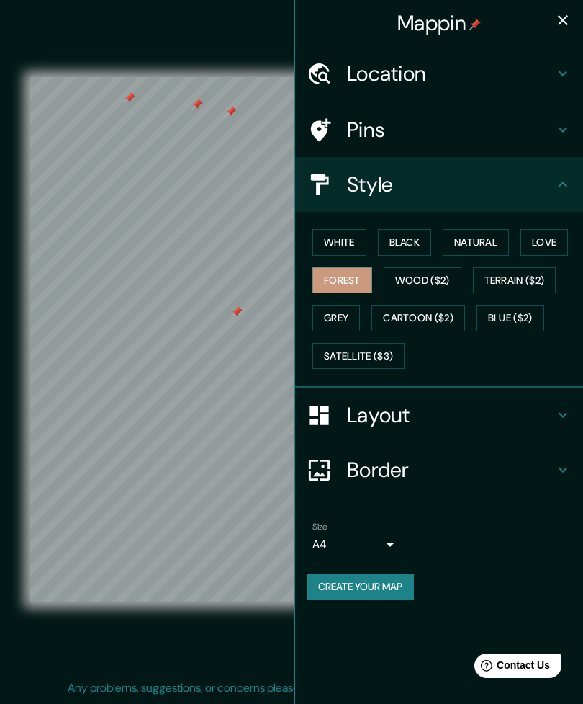
click at [575, 19] on button "button" at bounding box center [563, 20] width 29 height 29
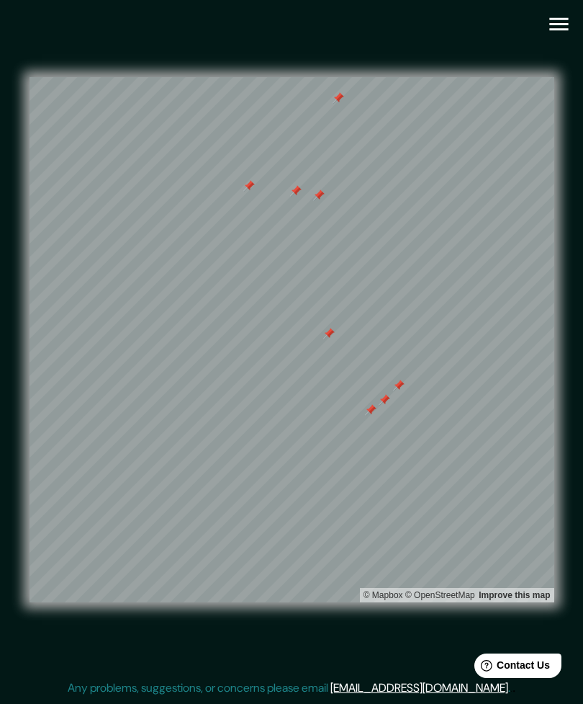
click at [372, 416] on div at bounding box center [371, 410] width 12 height 12
click at [387, 405] on div at bounding box center [385, 400] width 12 height 12
click at [400, 394] on div at bounding box center [404, 388] width 12 height 12
click at [396, 391] on div at bounding box center [399, 386] width 12 height 12
click at [301, 197] on div at bounding box center [296, 191] width 12 height 12
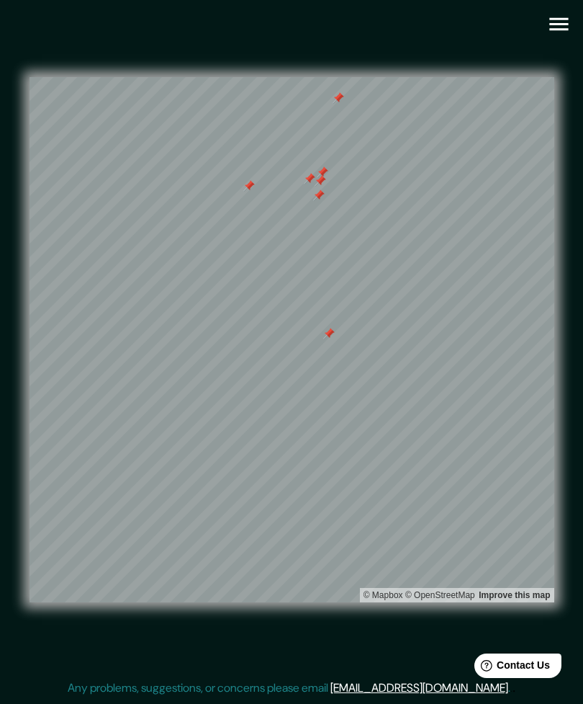
click at [312, 184] on div at bounding box center [310, 179] width 12 height 12
click at [318, 228] on div at bounding box center [321, 222] width 12 height 12
click at [319, 177] on div at bounding box center [324, 172] width 12 height 12
click at [339, 170] on div at bounding box center [340, 164] width 12 height 12
click at [317, 231] on div at bounding box center [323, 226] width 12 height 12
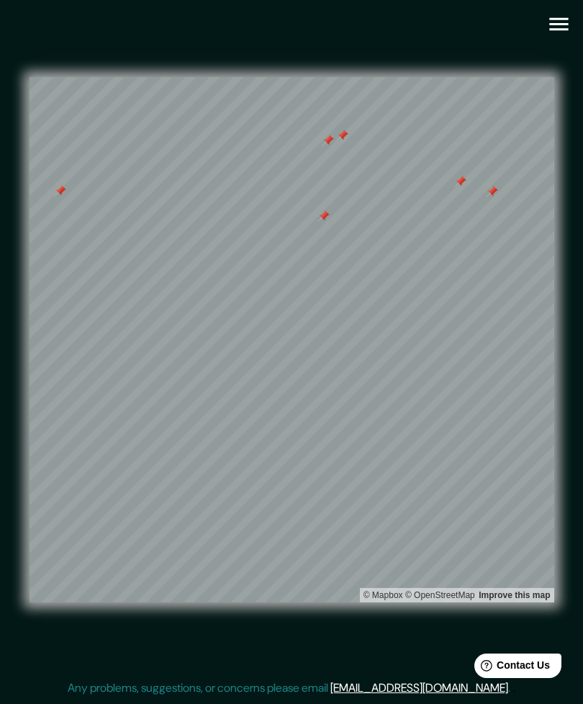
click at [490, 197] on div at bounding box center [493, 192] width 12 height 12
click at [465, 187] on div at bounding box center [461, 182] width 12 height 12
click at [346, 141] on div at bounding box center [343, 136] width 12 height 12
click at [322, 222] on div at bounding box center [324, 216] width 12 height 12
click at [323, 216] on div at bounding box center [324, 211] width 12 height 12
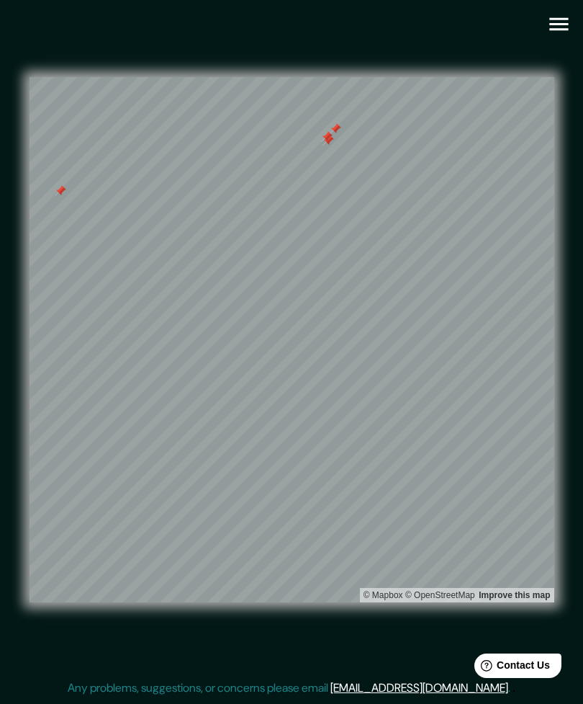
click at [328, 143] on div at bounding box center [327, 137] width 12 height 12
click at [331, 146] on div at bounding box center [329, 141] width 12 height 12
click at [338, 135] on div at bounding box center [336, 129] width 12 height 12
click at [55, 197] on div at bounding box center [61, 191] width 12 height 12
click at [297, 385] on div at bounding box center [296, 379] width 12 height 12
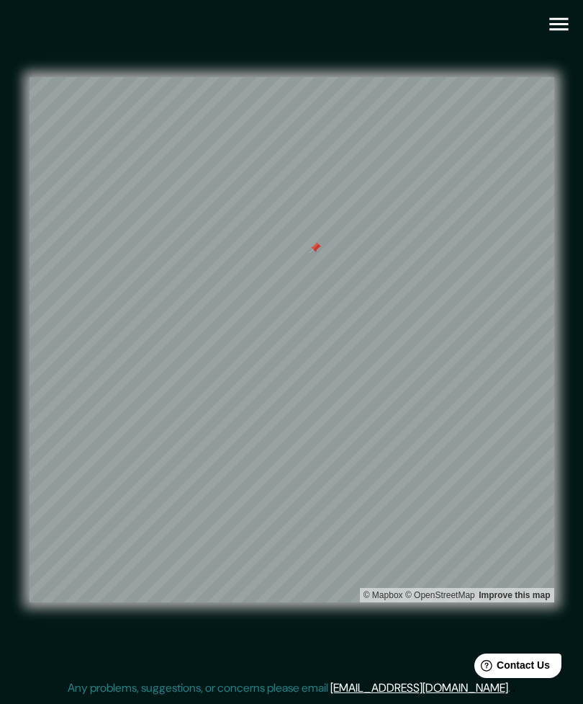
click at [315, 254] on div at bounding box center [316, 248] width 12 height 12
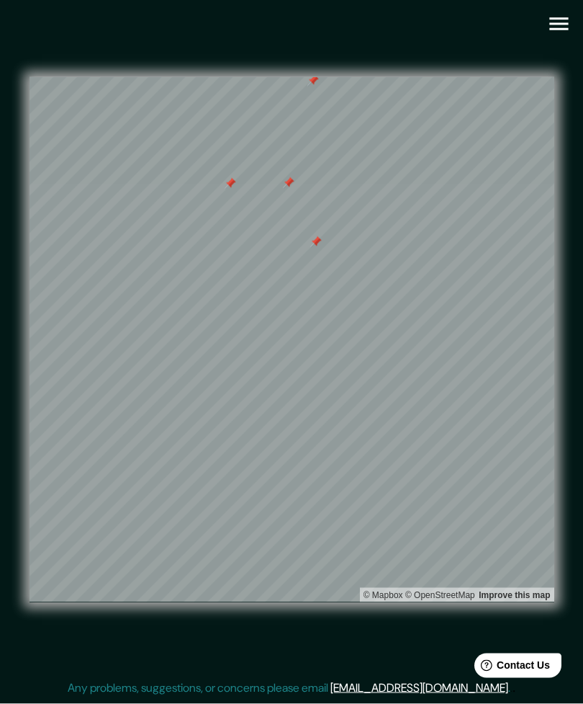
click at [550, 22] on icon "button" at bounding box center [559, 24] width 25 height 25
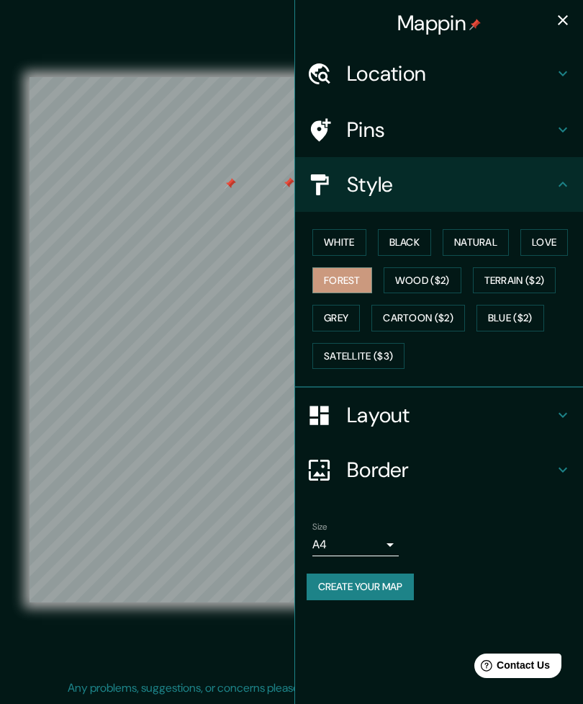
click at [338, 359] on button "Satellite ($3)" at bounding box center [359, 356] width 92 height 27
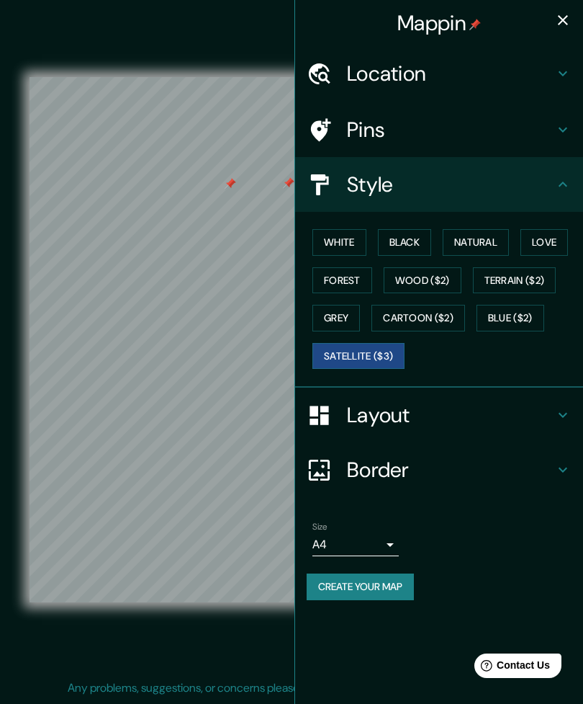
click at [550, 21] on button "button" at bounding box center [563, 20] width 29 height 29
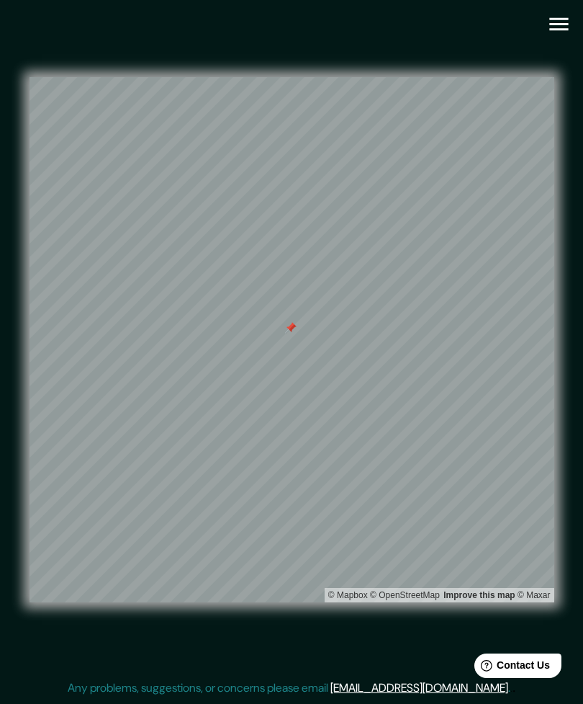
click at [562, 12] on icon "button" at bounding box center [559, 24] width 25 height 25
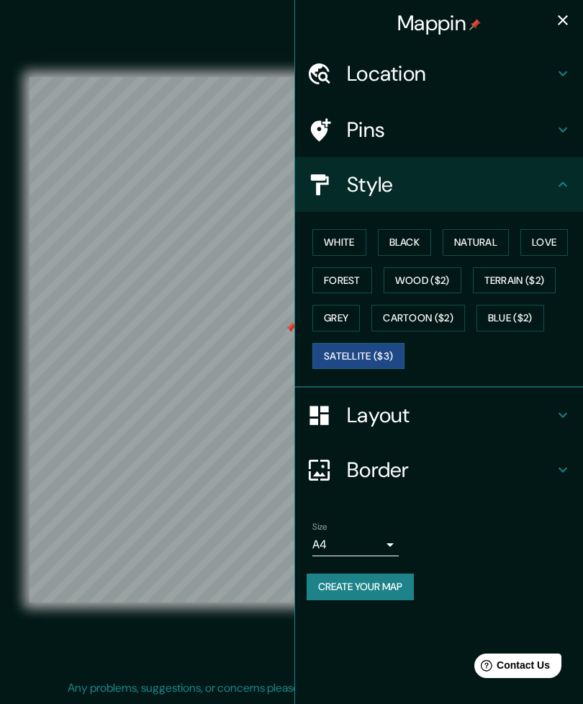
click at [327, 277] on button "Forest" at bounding box center [343, 280] width 60 height 27
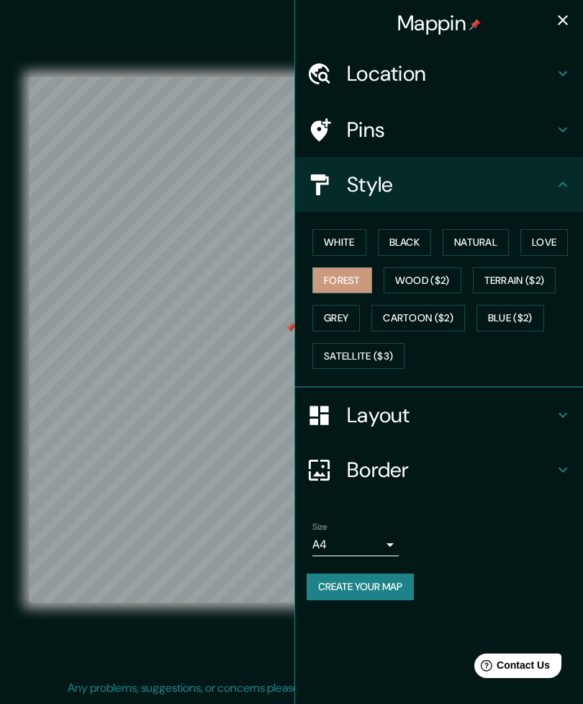
click at [557, 17] on icon "button" at bounding box center [563, 20] width 17 height 17
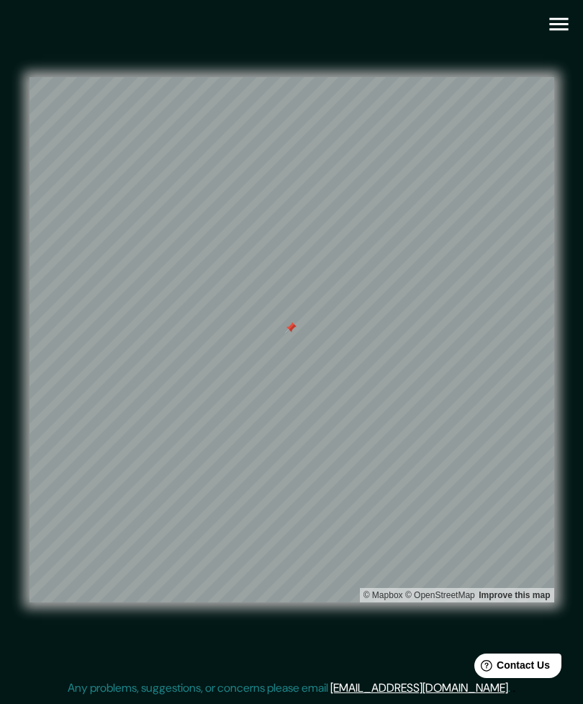
click at [290, 333] on div at bounding box center [291, 328] width 12 height 12
